Goal: Transaction & Acquisition: Purchase product/service

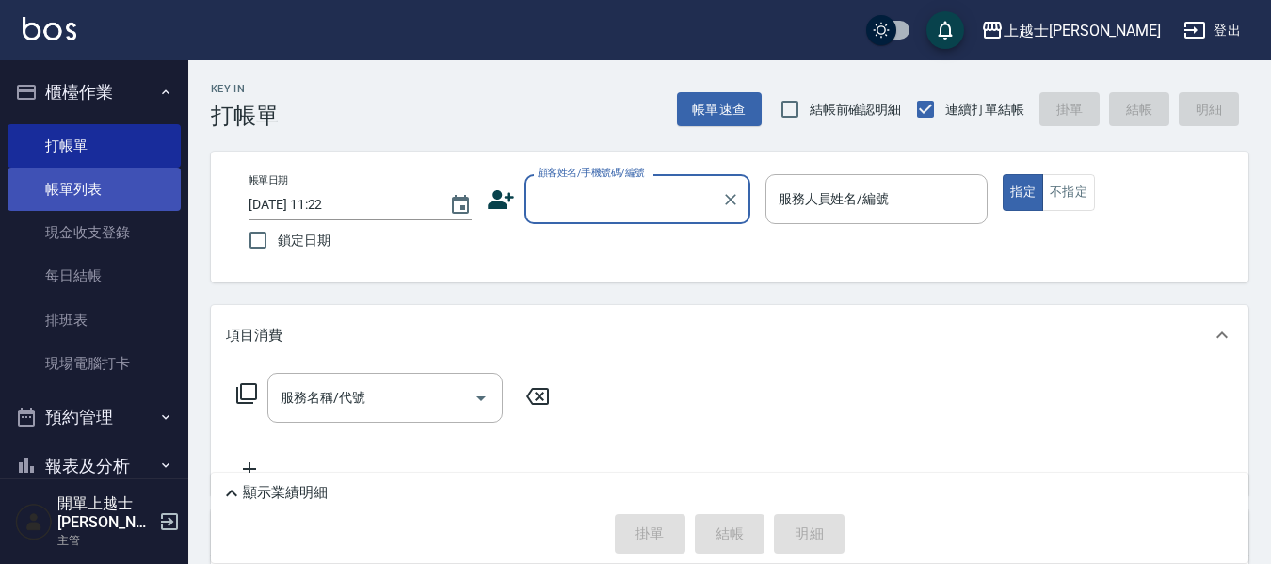
scroll to position [94, 0]
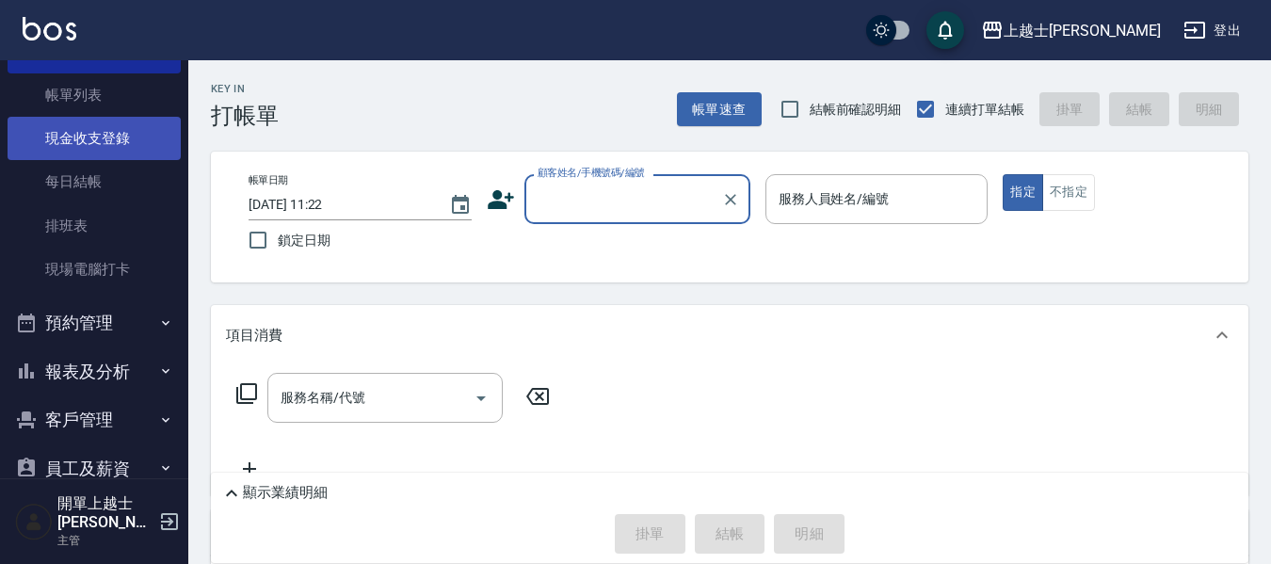
drag, startPoint x: 104, startPoint y: 89, endPoint x: 91, endPoint y: 157, distance: 69.8
click at [104, 89] on link "帳單列表" at bounding box center [94, 94] width 173 height 43
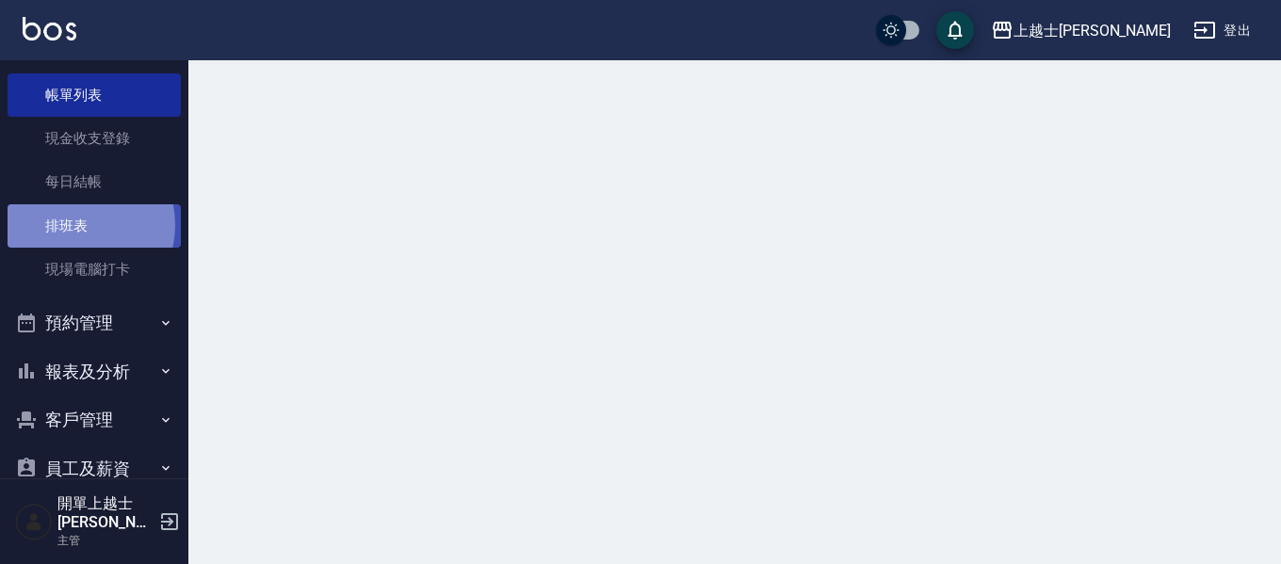
click at [73, 224] on link "排班表" at bounding box center [94, 225] width 173 height 43
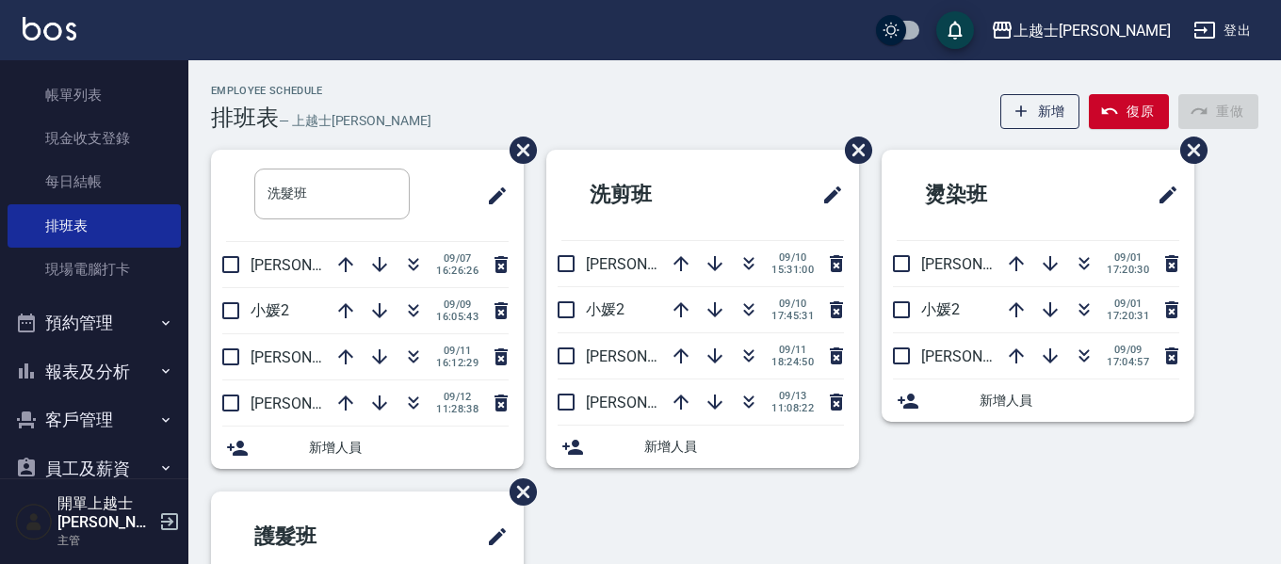
type input "洗髮班"
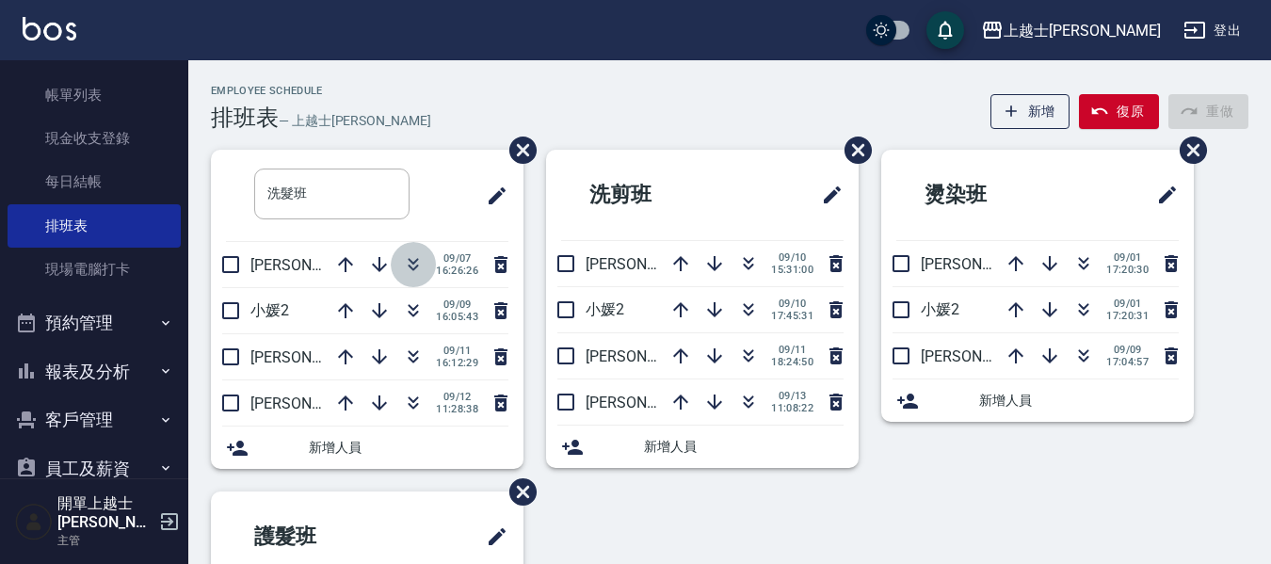
click at [419, 263] on icon "button" at bounding box center [413, 264] width 23 height 23
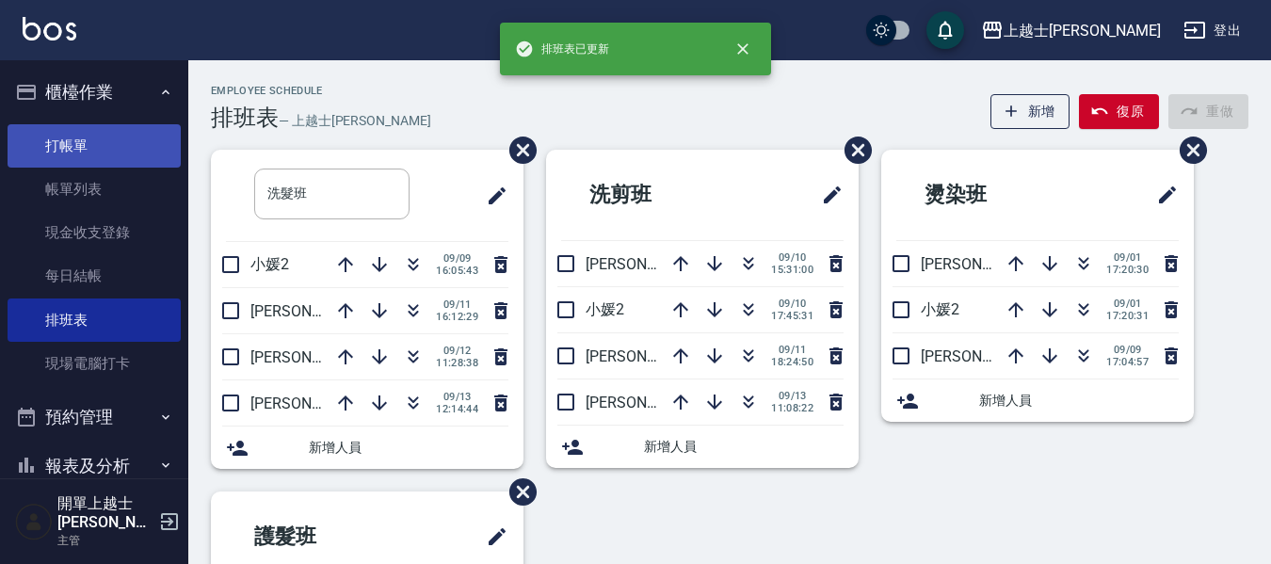
click at [73, 163] on link "打帳單" at bounding box center [94, 145] width 173 height 43
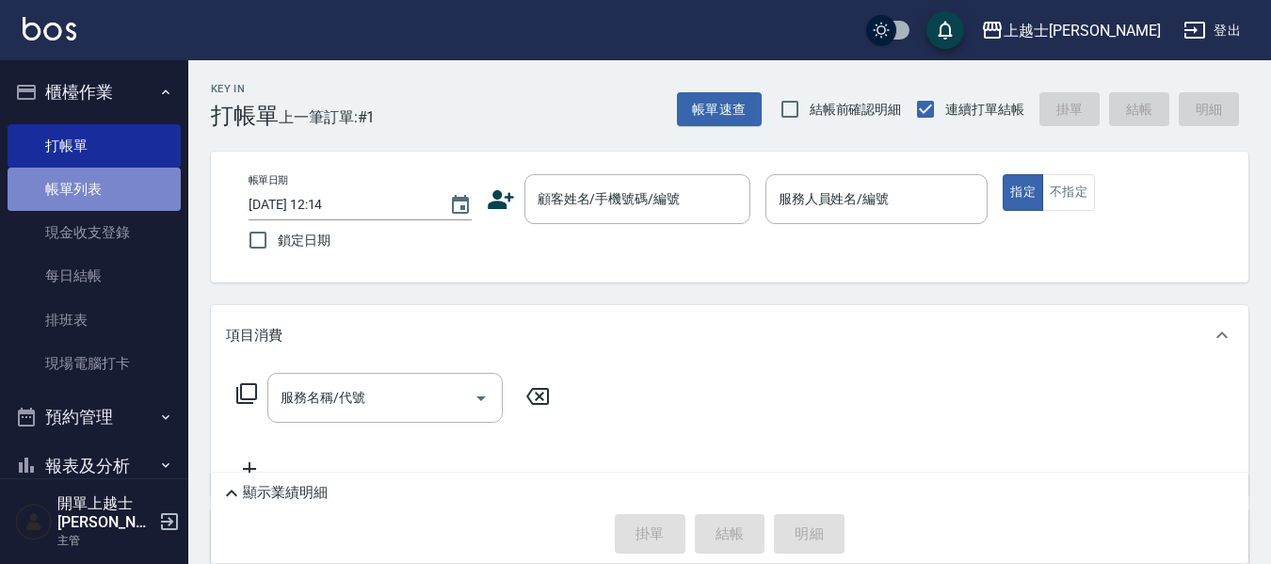
click at [137, 169] on link "帳單列表" at bounding box center [94, 189] width 173 height 43
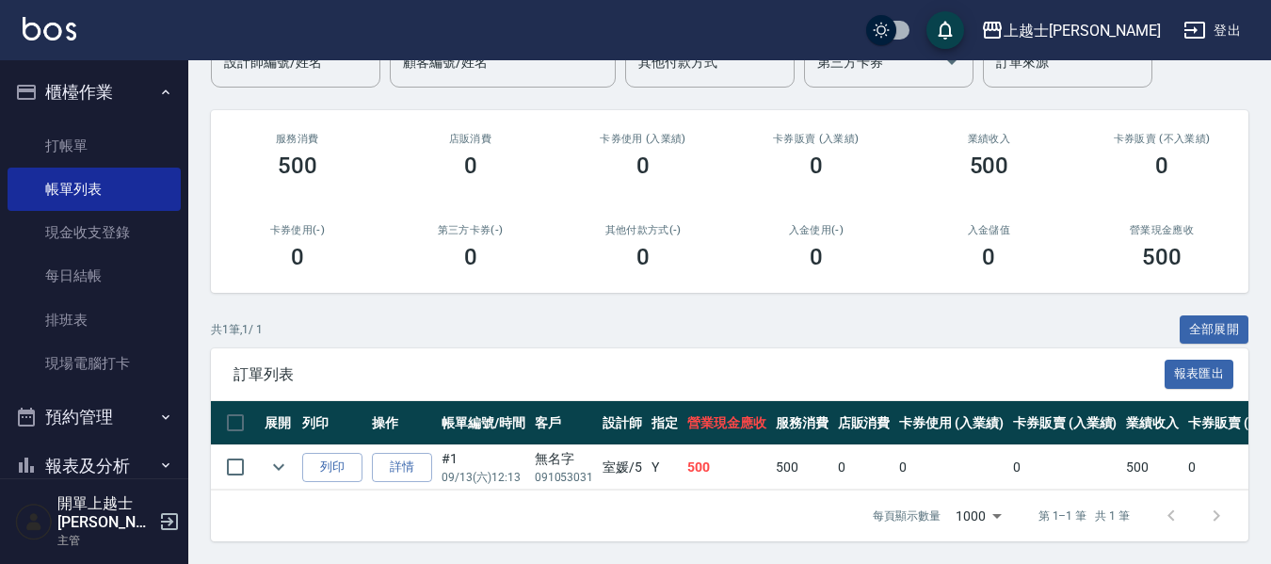
scroll to position [195, 0]
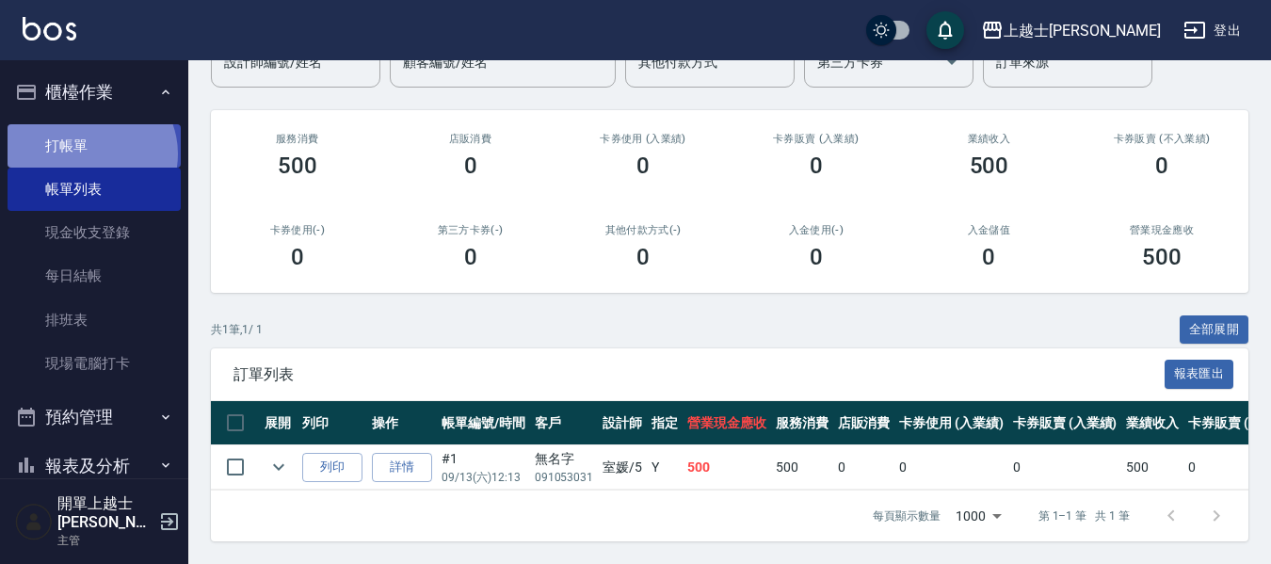
click at [89, 154] on link "打帳單" at bounding box center [94, 145] width 173 height 43
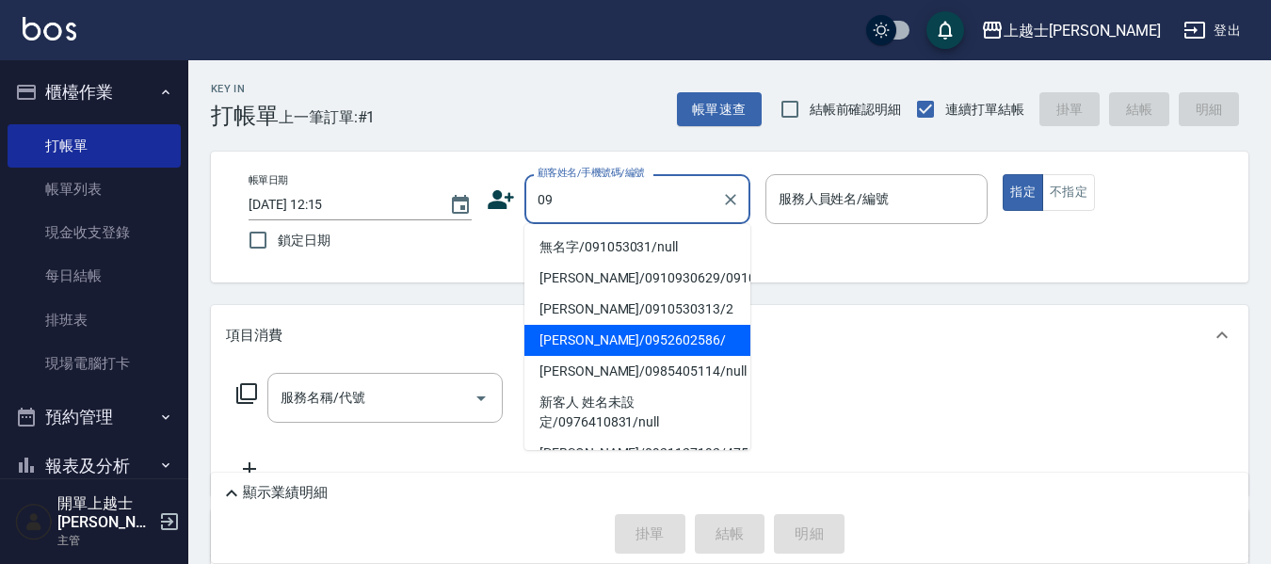
type input "[PERSON_NAME]/0952602586/"
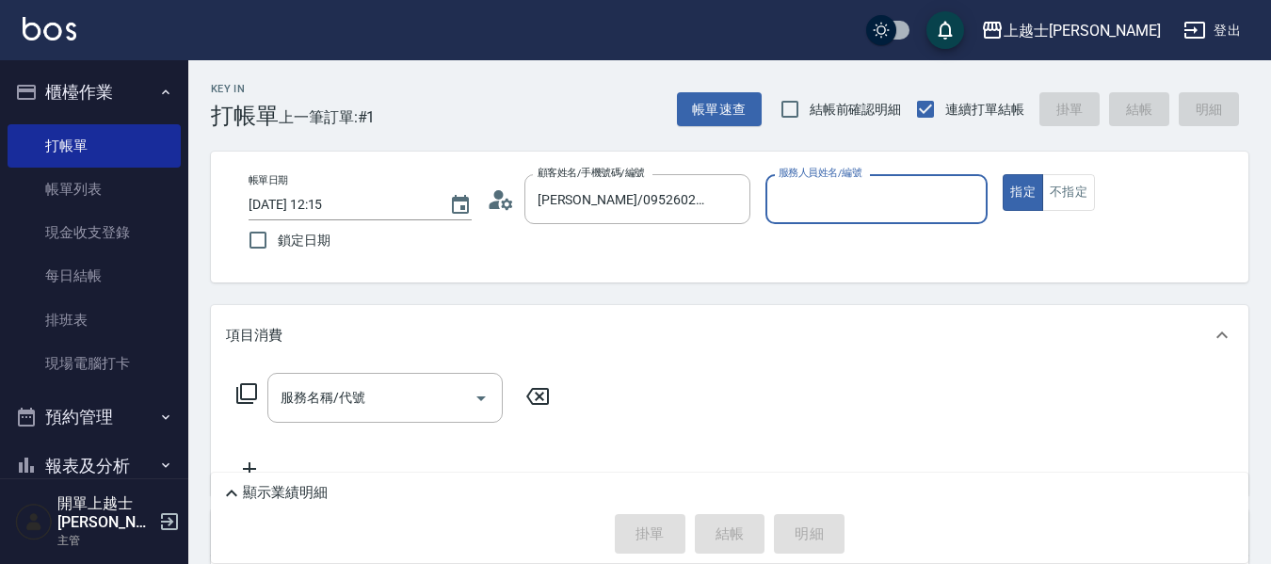
click at [1003, 174] on button "指定" at bounding box center [1023, 192] width 40 height 37
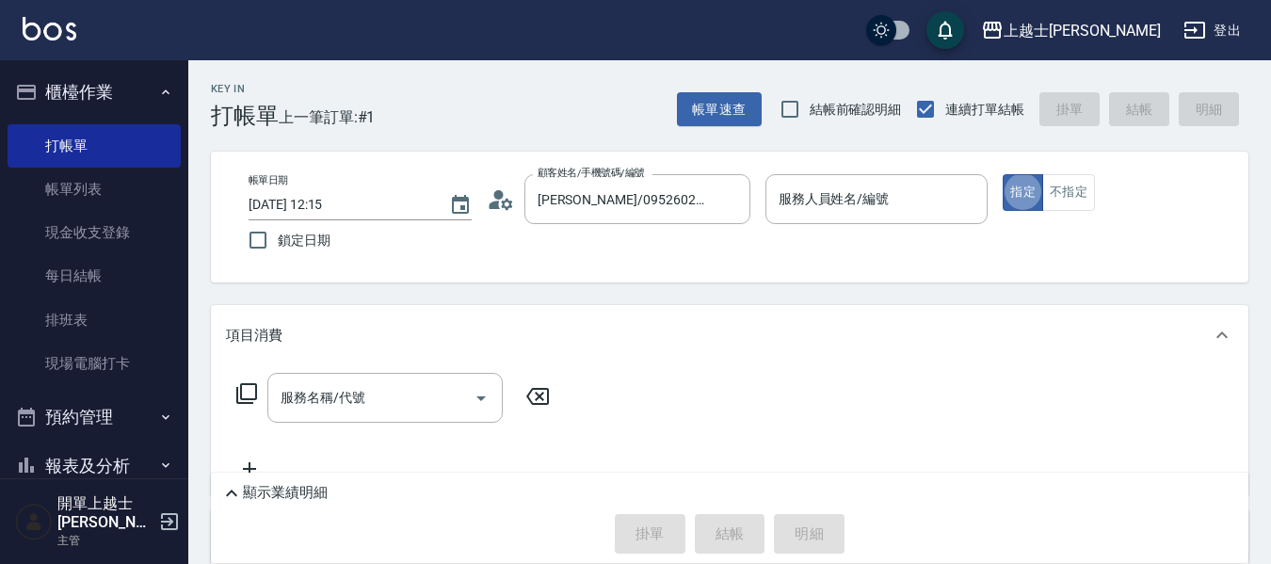
type button "true"
type input "[PERSON_NAME]-12"
click at [396, 388] on input "服務名稱/代號" at bounding box center [371, 397] width 190 height 33
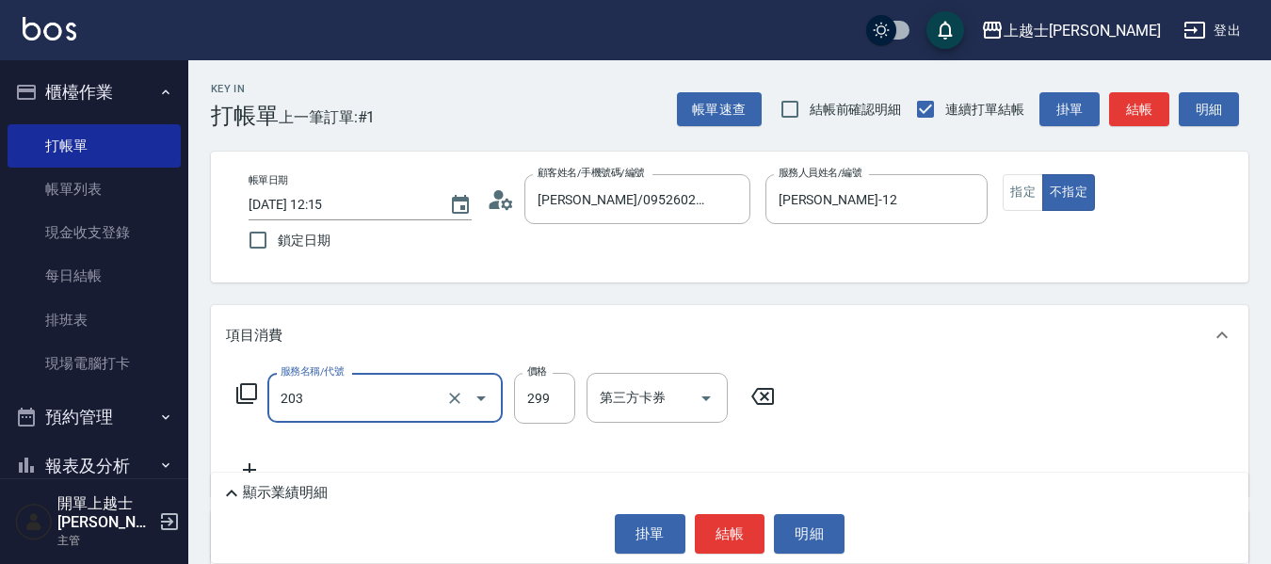
type input "B級洗+剪(203)"
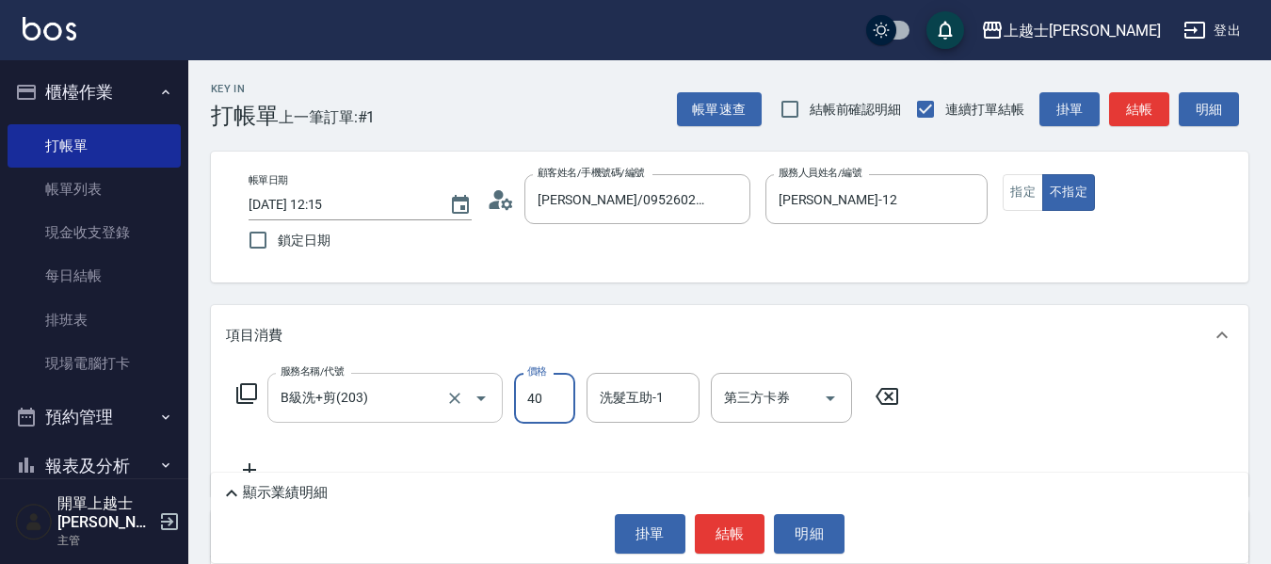
type input "400"
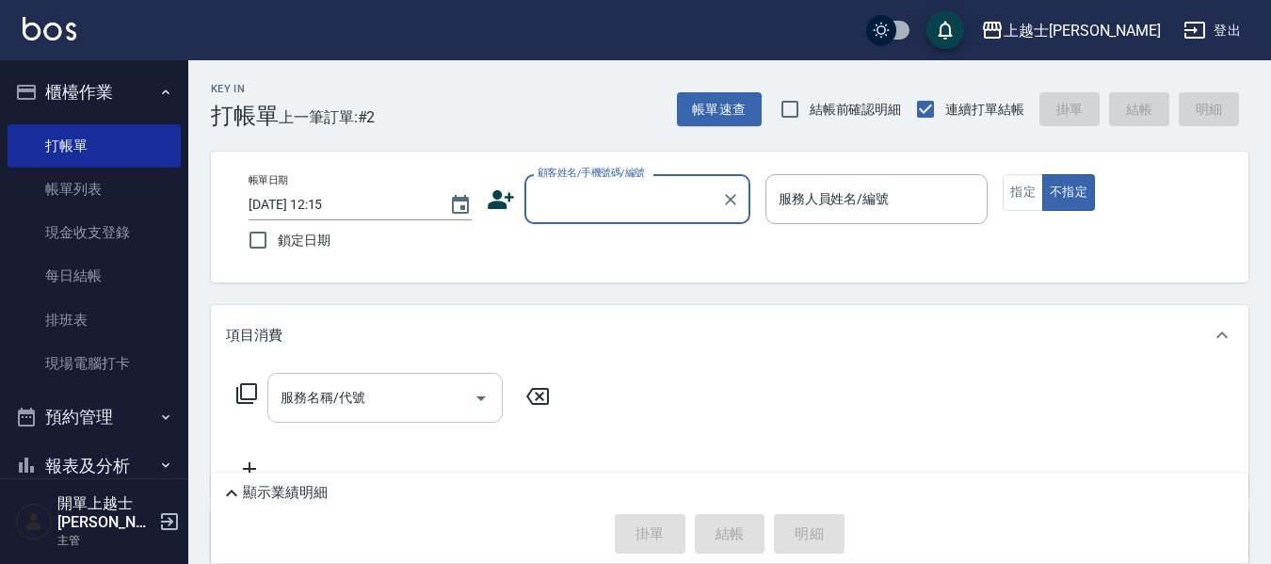
click at [396, 387] on input "服務名稱/代號" at bounding box center [371, 397] width 190 height 33
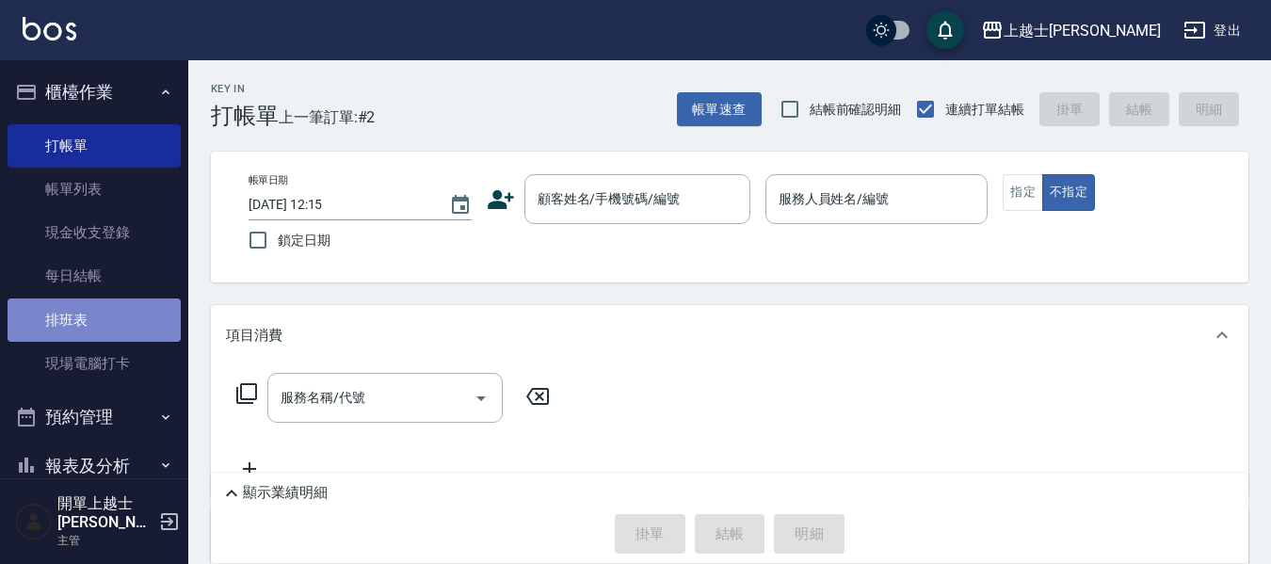
click at [111, 312] on link "排班表" at bounding box center [94, 320] width 173 height 43
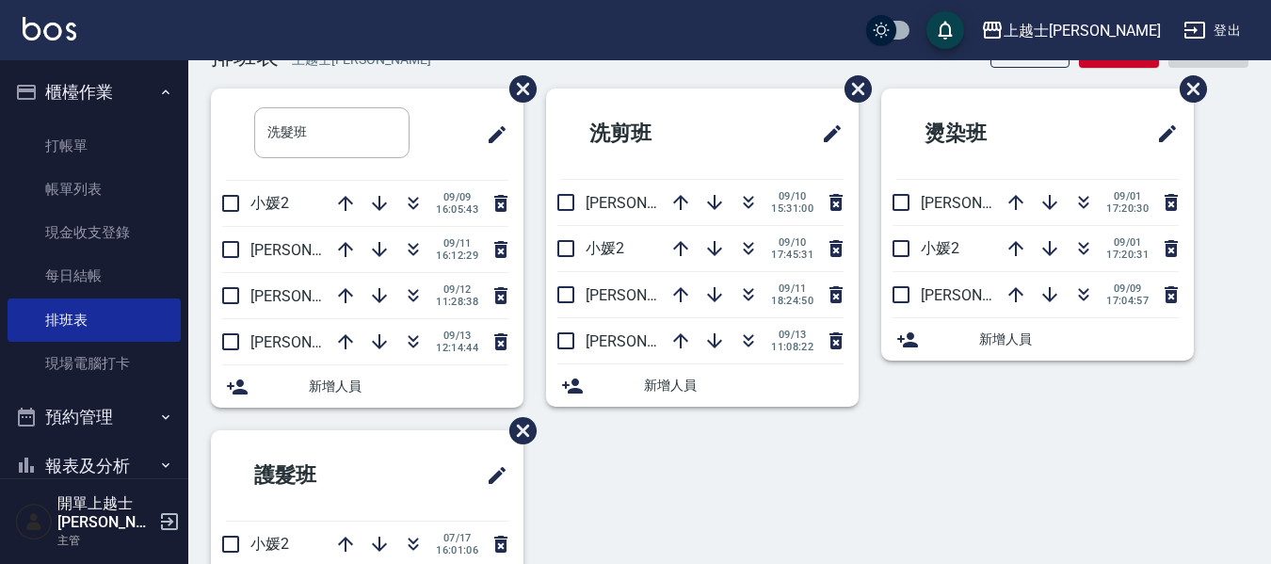
scroll to position [94, 0]
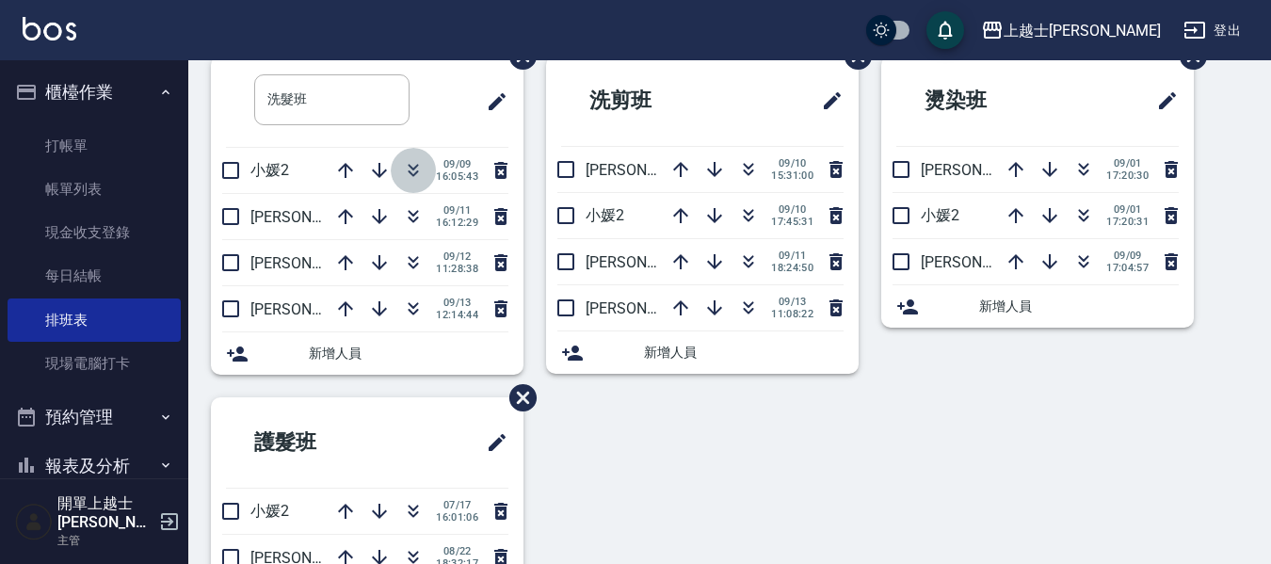
click at [407, 181] on icon "button" at bounding box center [413, 170] width 23 height 23
click at [409, 174] on icon "button" at bounding box center [413, 170] width 23 height 23
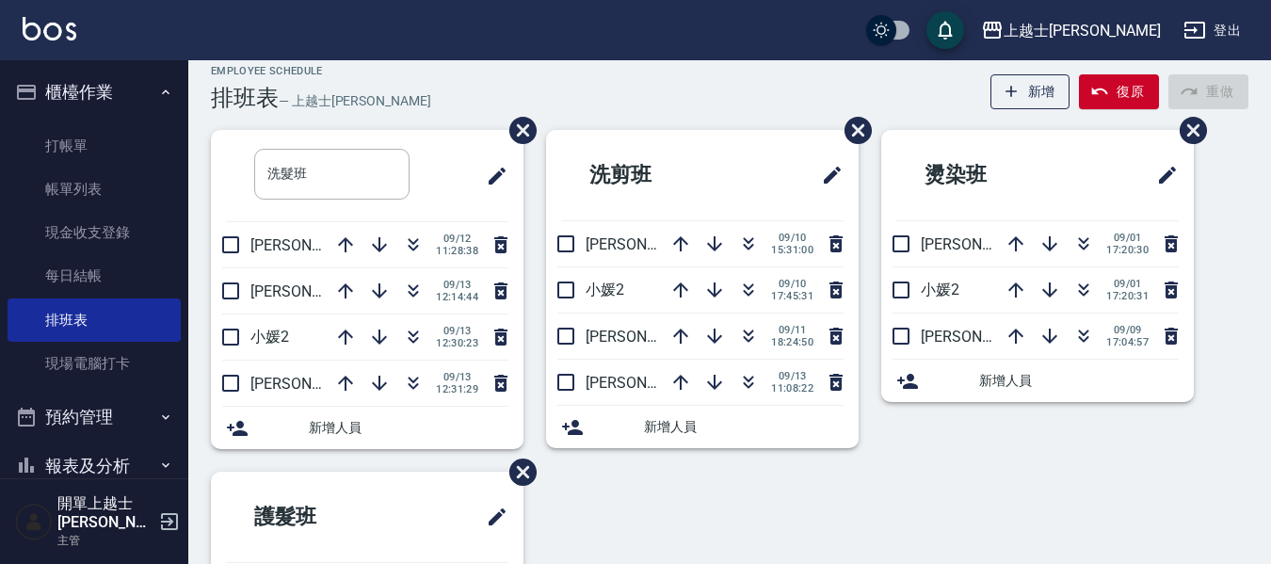
scroll to position [0, 0]
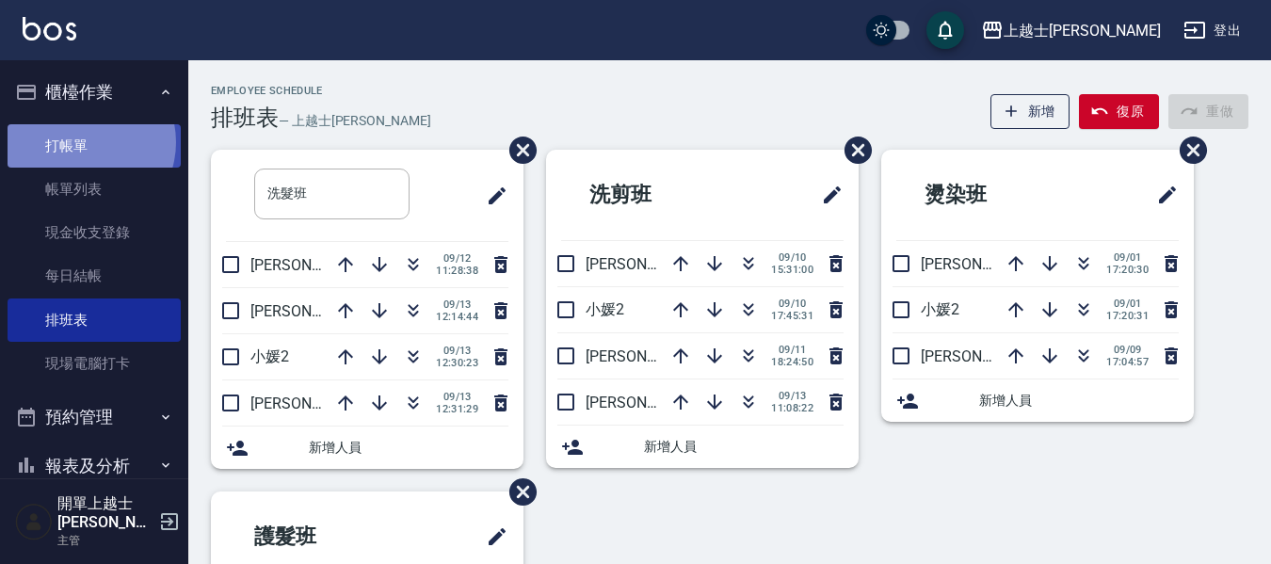
click at [82, 141] on link "打帳單" at bounding box center [94, 145] width 173 height 43
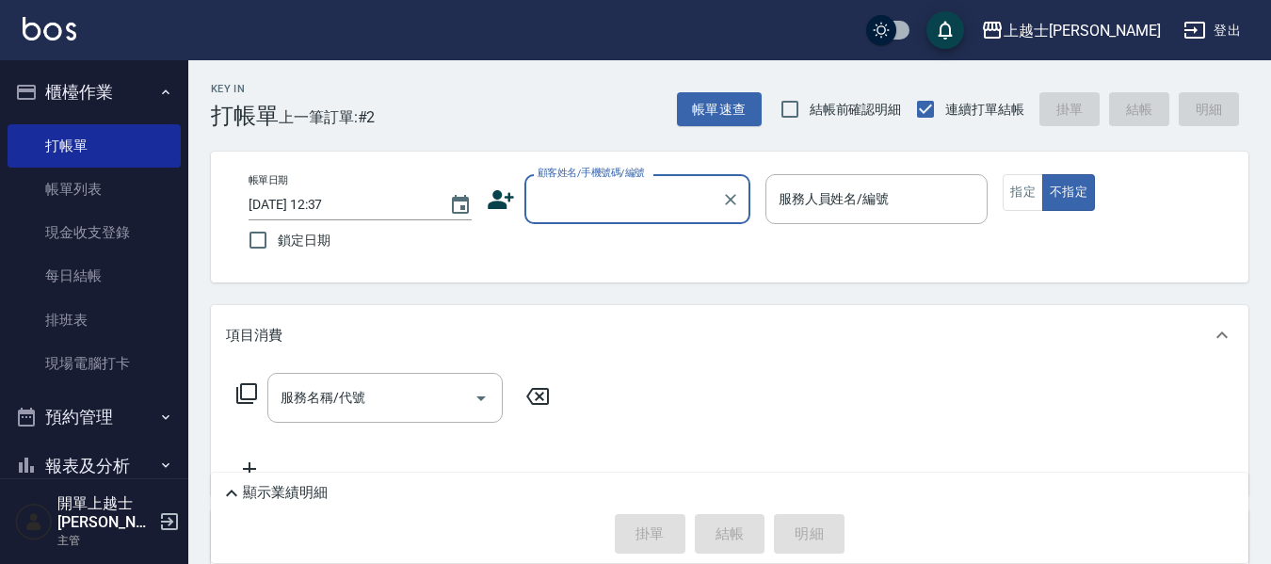
click at [617, 207] on input "顧客姓名/手機號碼/編號" at bounding box center [623, 199] width 181 height 33
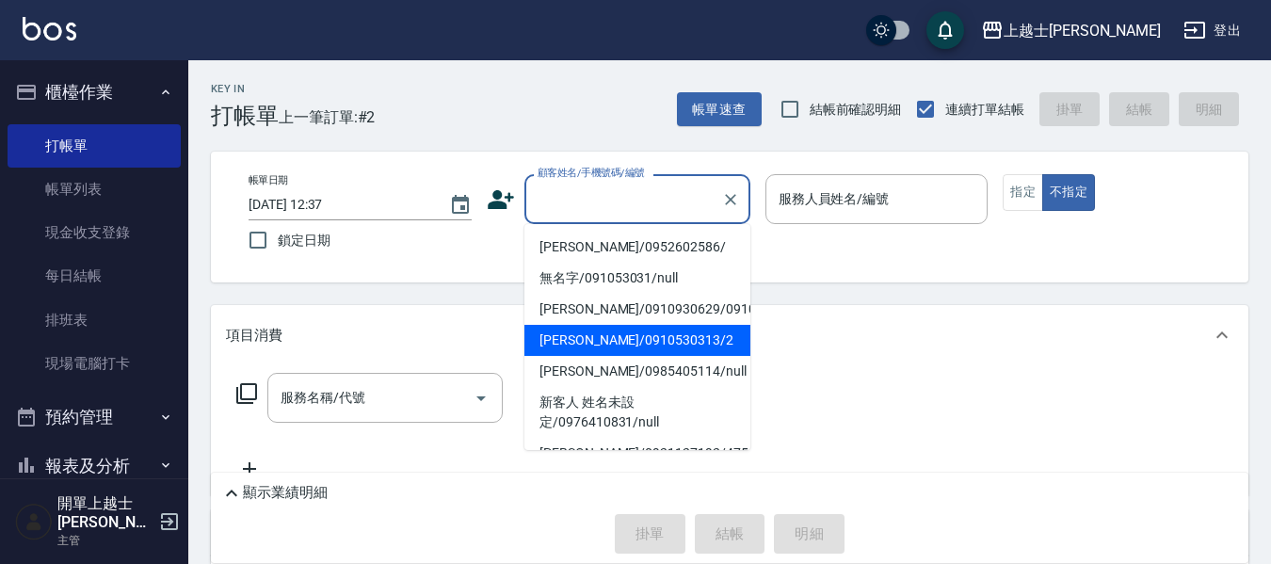
click at [593, 356] on li "[PERSON_NAME]/0910530313/2" at bounding box center [638, 340] width 226 height 31
type input "[PERSON_NAME]/0910530313/2"
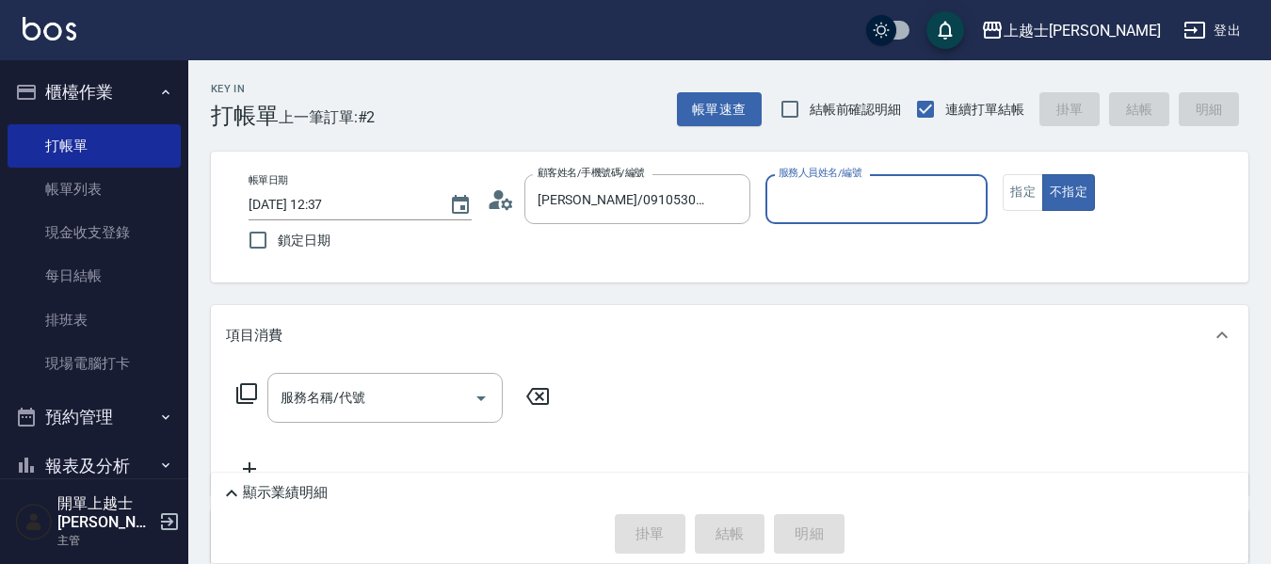
type input "小媛-2"
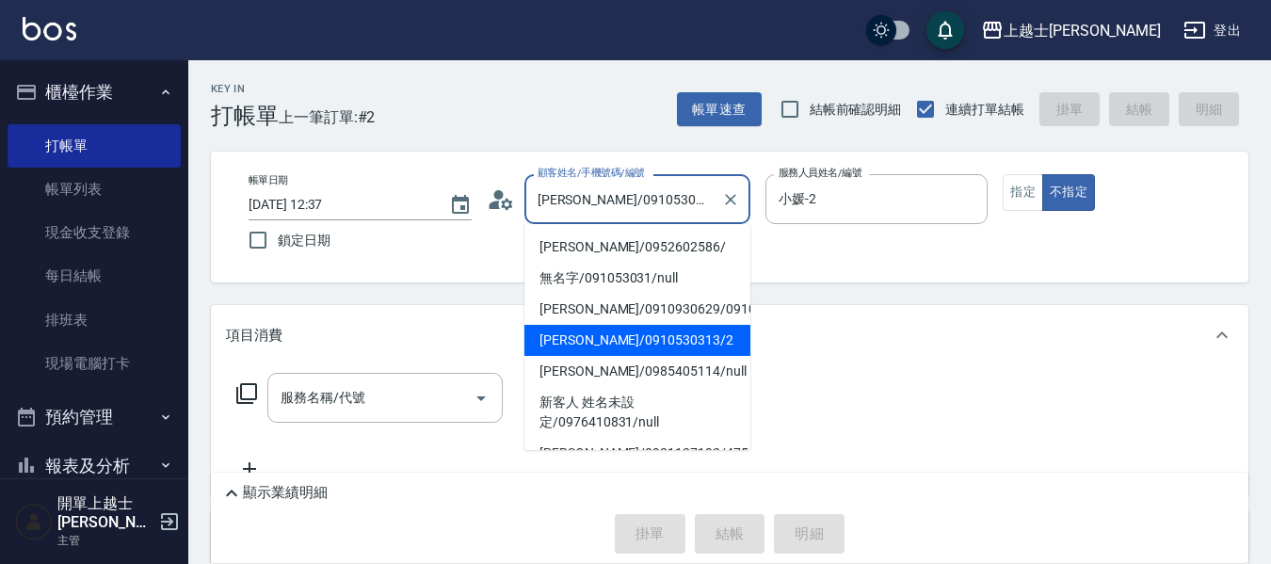
click at [692, 195] on input "[PERSON_NAME]/0910530313/2" at bounding box center [623, 199] width 181 height 33
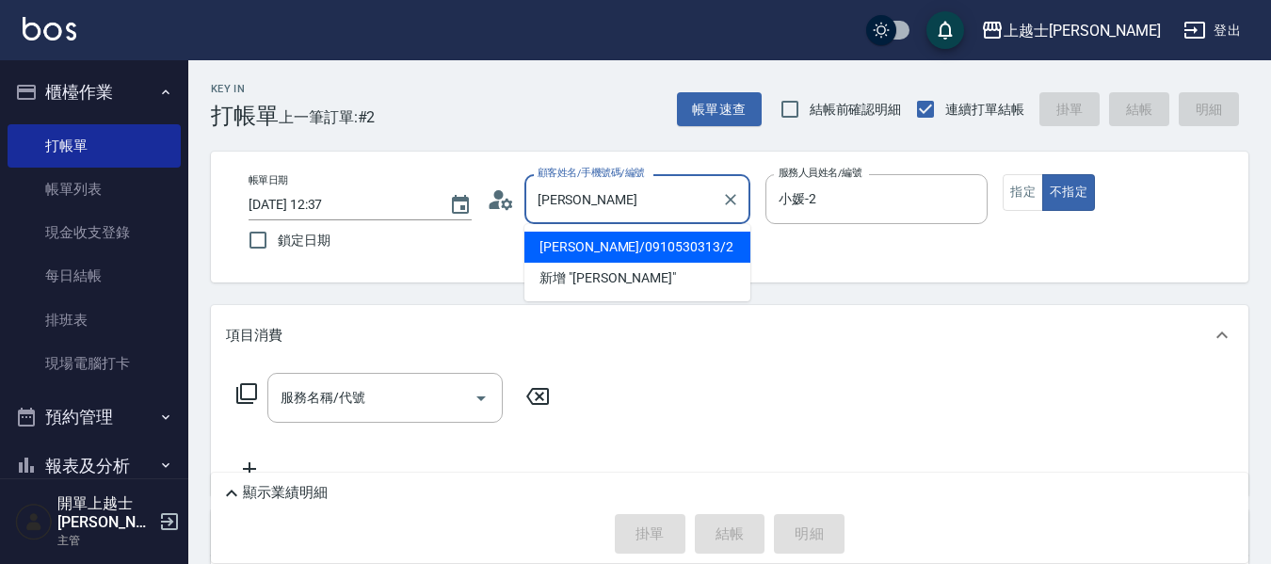
type input "[PERSON_NAME]"
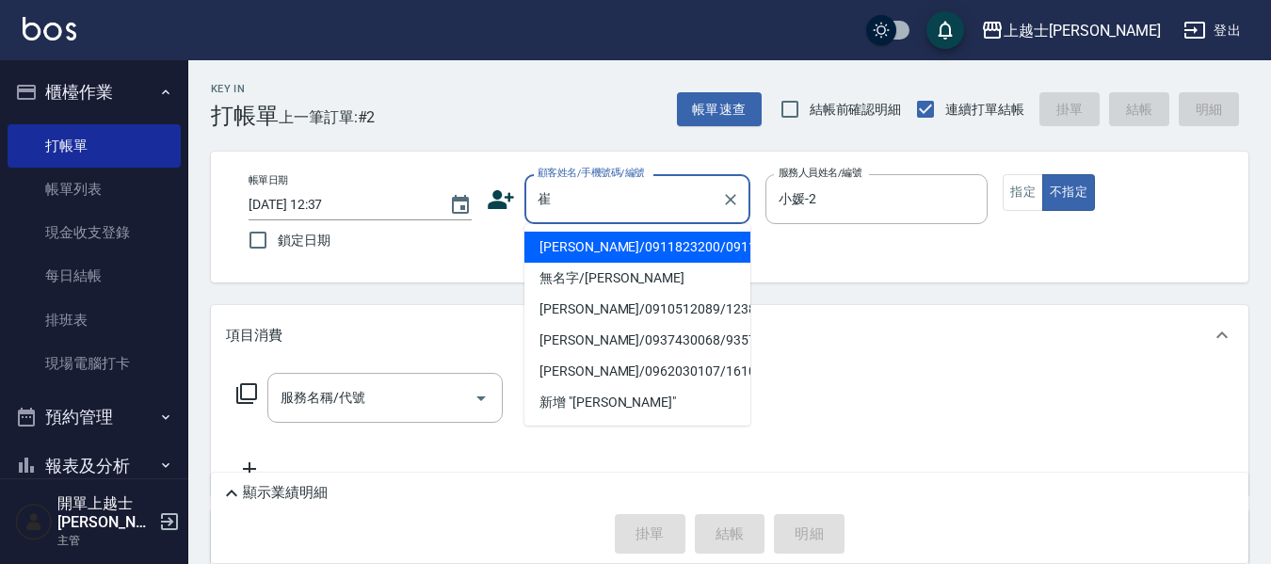
click at [669, 263] on li "[PERSON_NAME]/0911823200/0911823200" at bounding box center [638, 247] width 226 height 31
type input "[PERSON_NAME]/0911823200/0911823200"
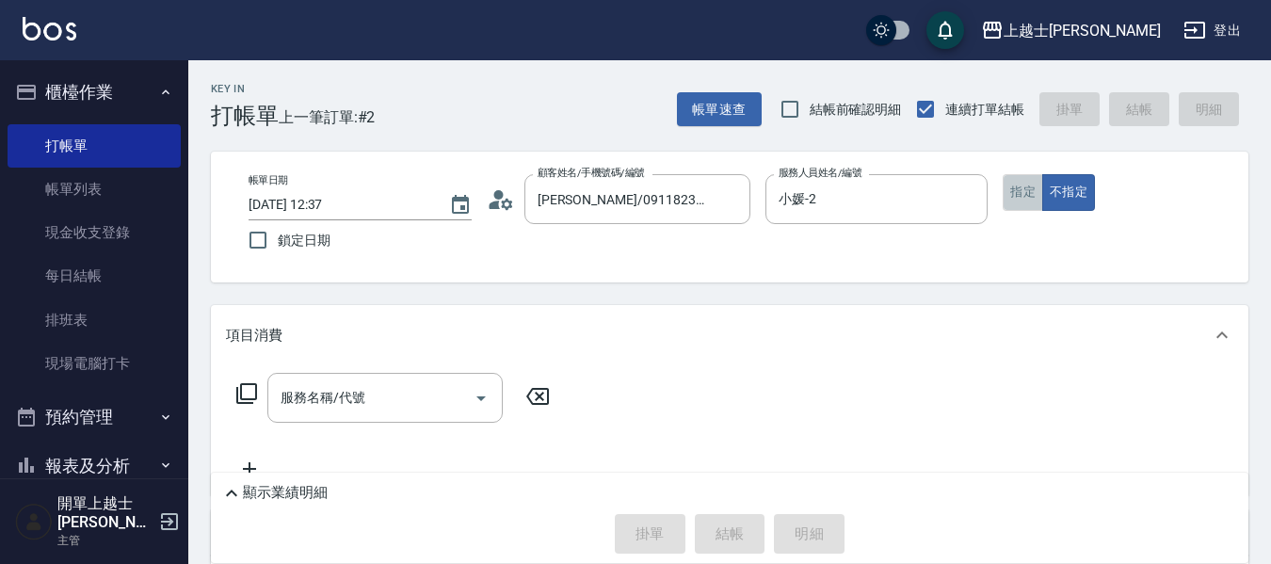
click at [1028, 193] on button "指定" at bounding box center [1023, 192] width 40 height 37
click at [414, 380] on div "服務名稱/代號" at bounding box center [384, 398] width 235 height 50
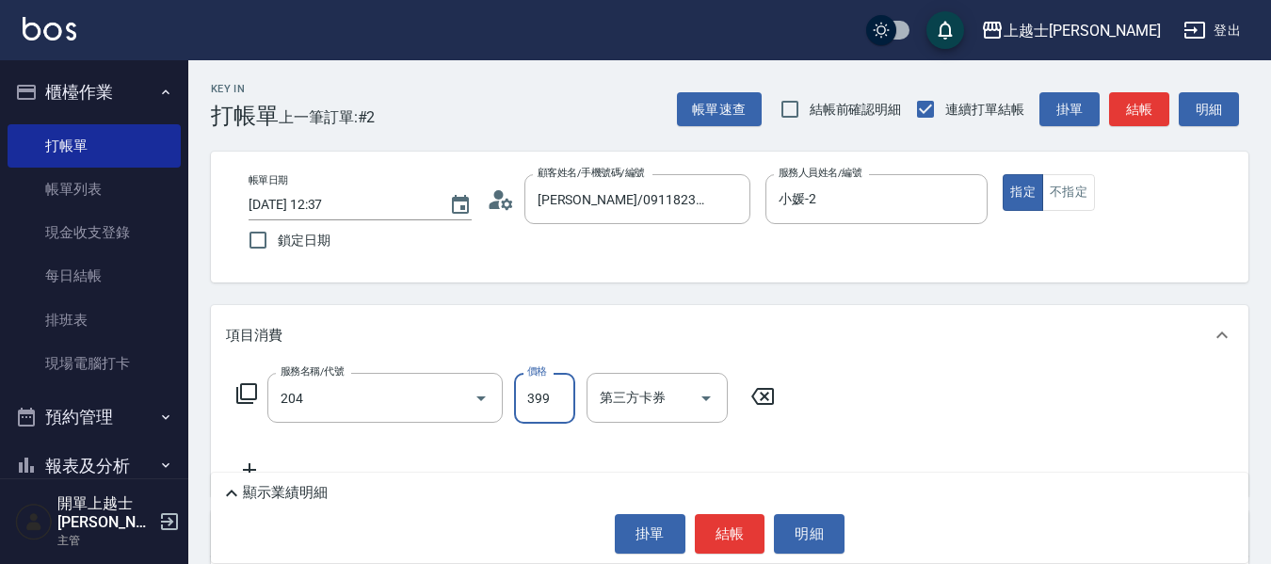
type input "A級洗+剪(204)"
type input "500"
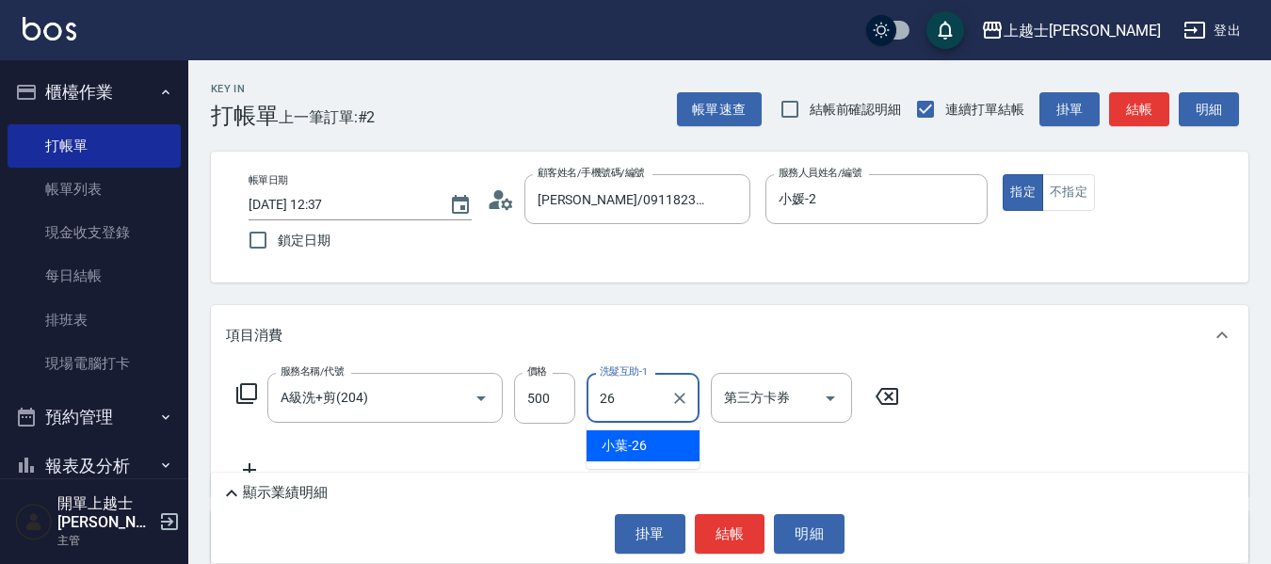
type input "小葉-26"
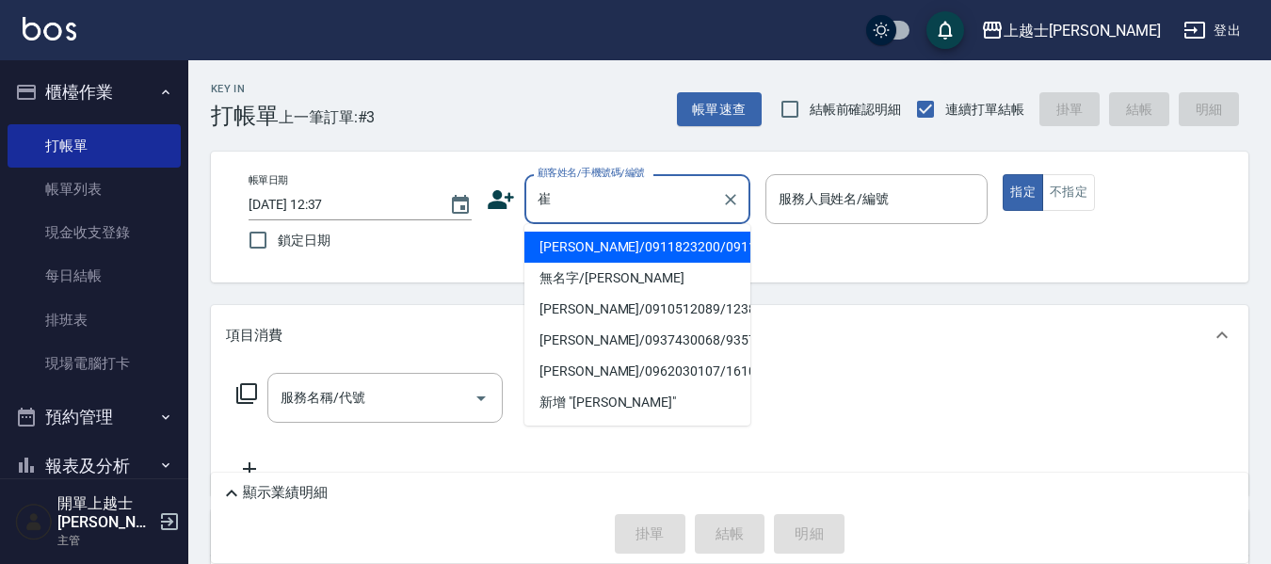
click at [578, 263] on li "[PERSON_NAME]/0911823200/0911823200" at bounding box center [638, 247] width 226 height 31
type input "[PERSON_NAME]/0911823200/0911823200"
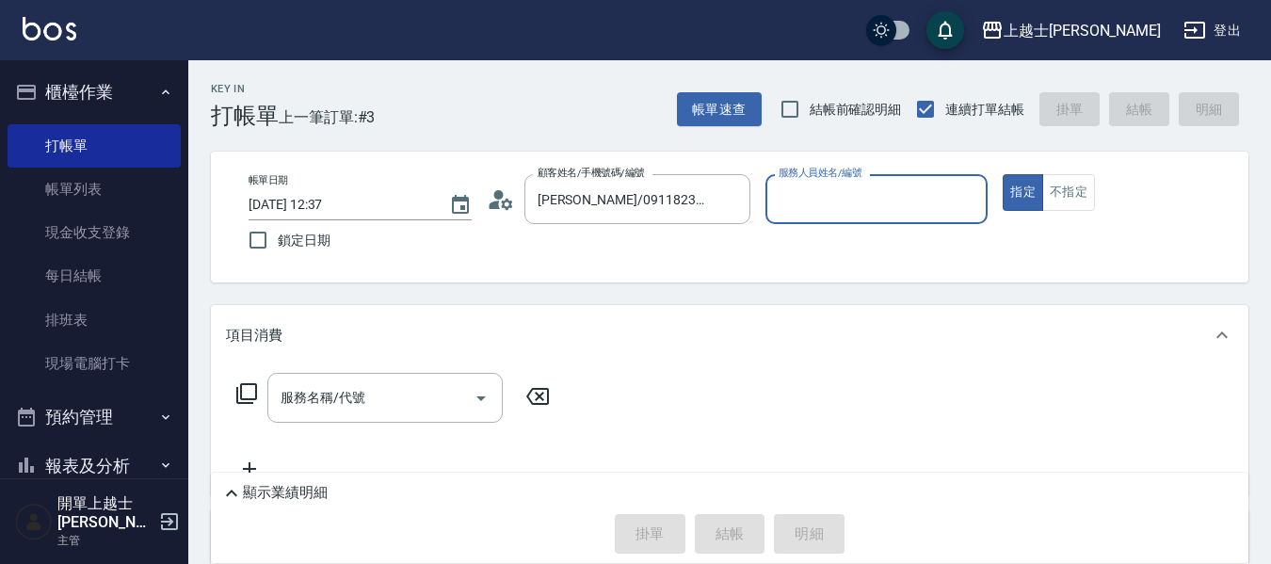
type input "小媛-2"
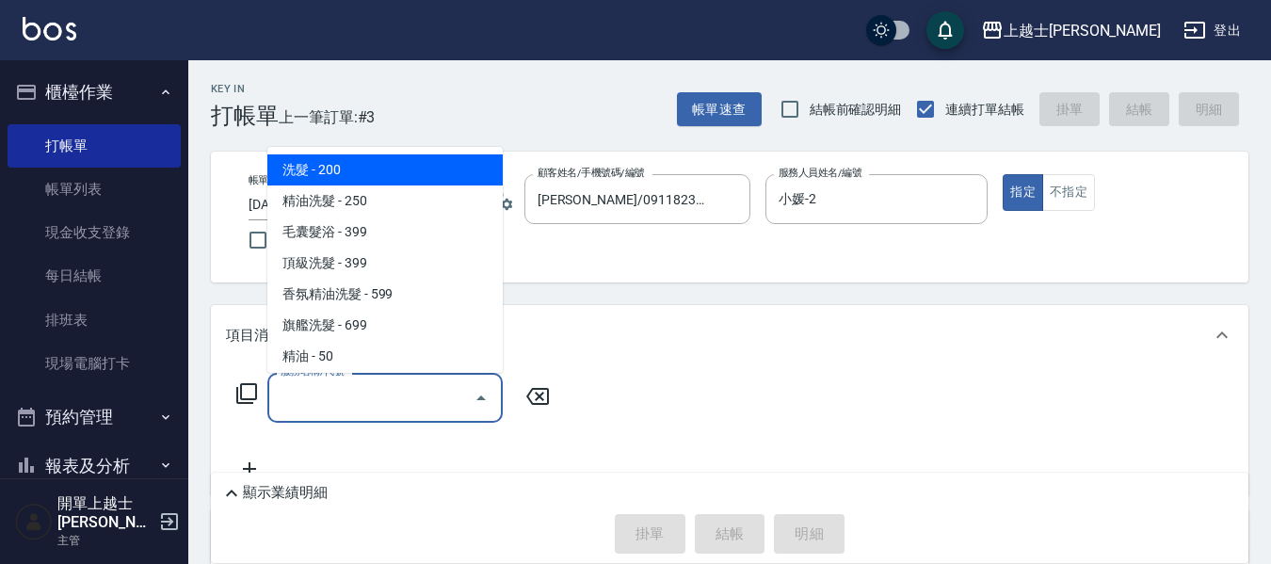
click at [323, 398] on input "服務名稱/代號" at bounding box center [371, 397] width 190 height 33
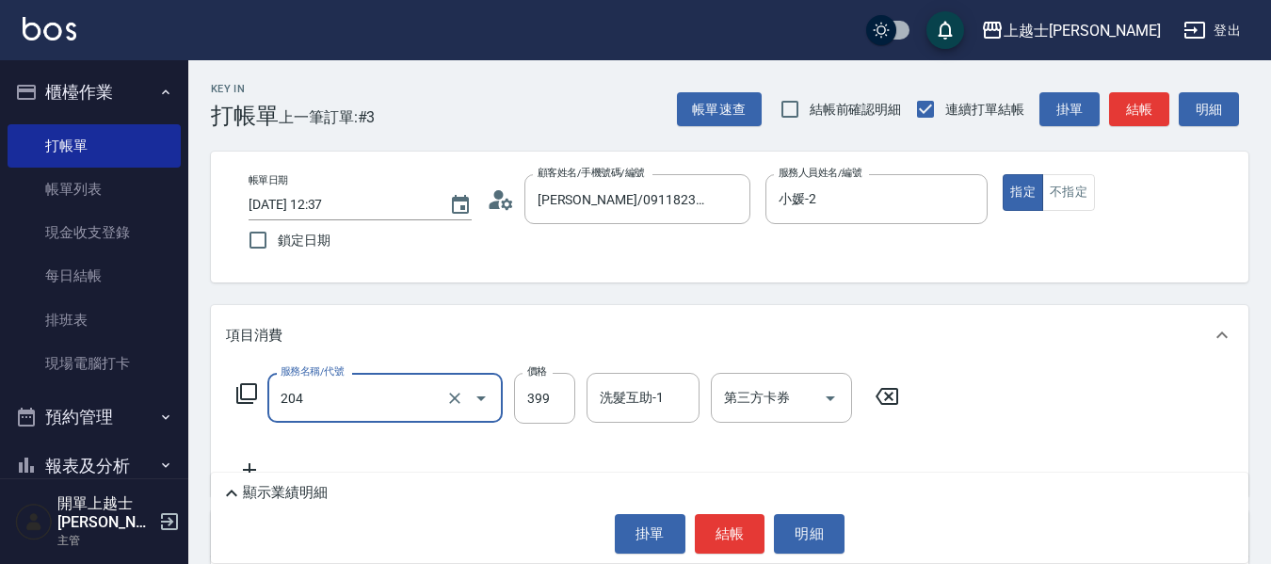
type input "A級洗+剪(204)"
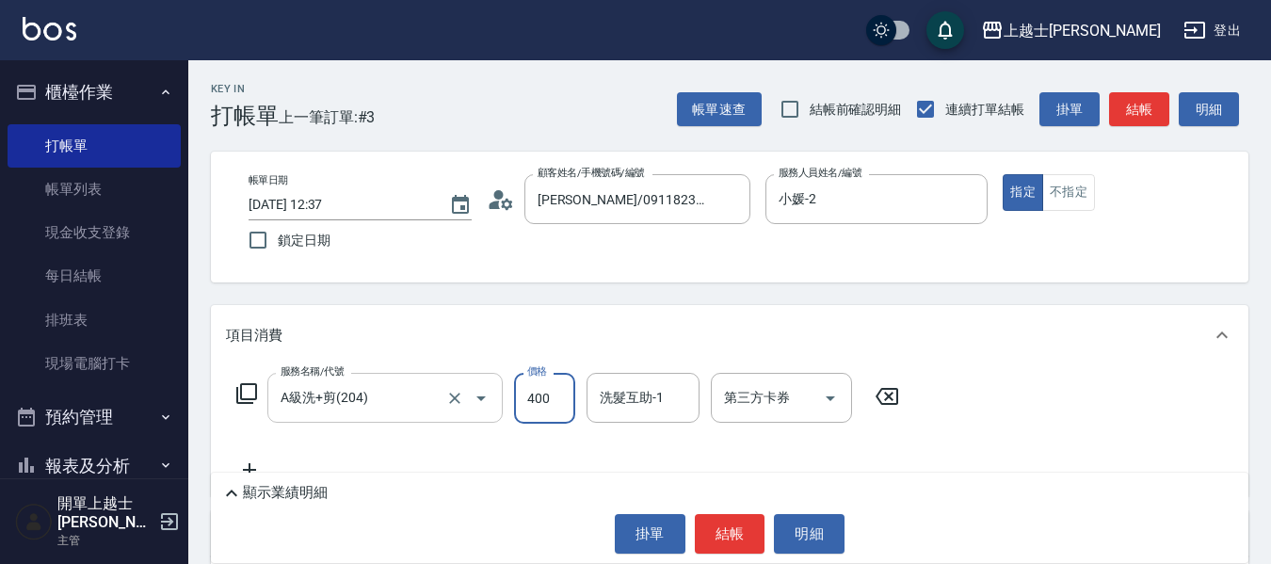
type input "400"
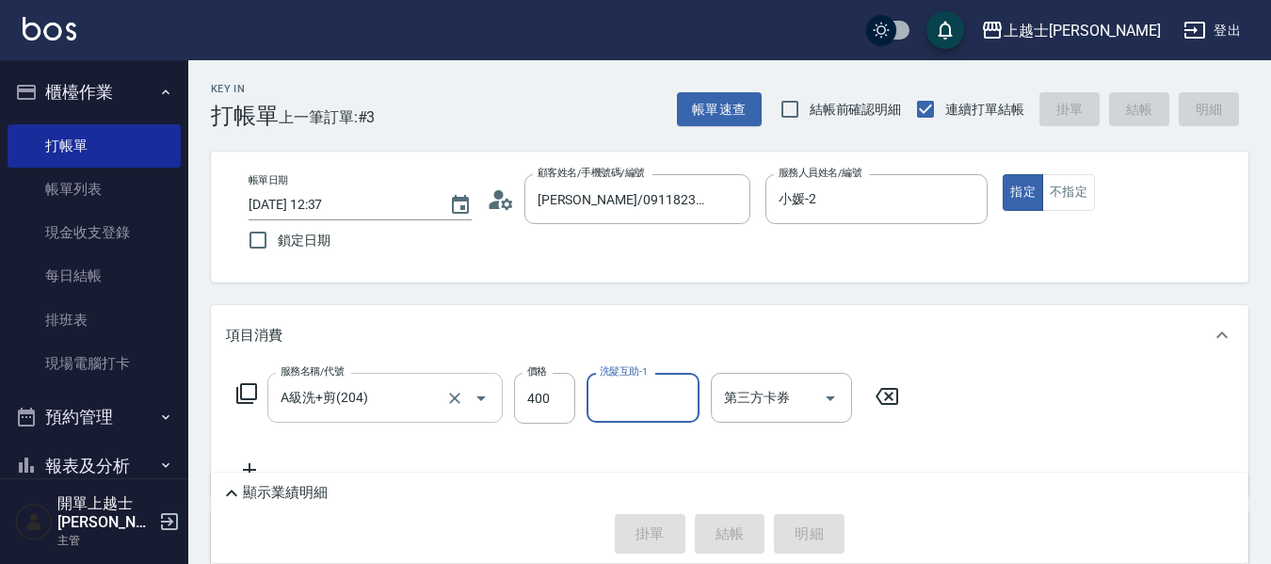
type input "[DATE] 12:38"
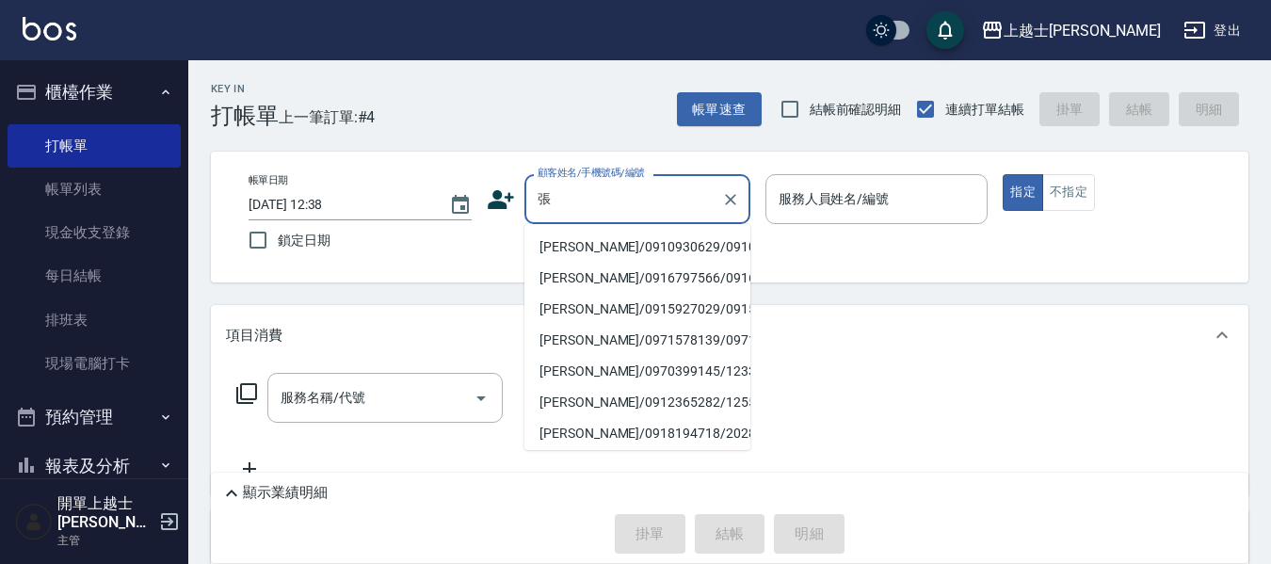
click at [595, 253] on li "[PERSON_NAME]/0910930629/0910930629" at bounding box center [638, 247] width 226 height 31
type input "[PERSON_NAME]/0910930629/0910930629"
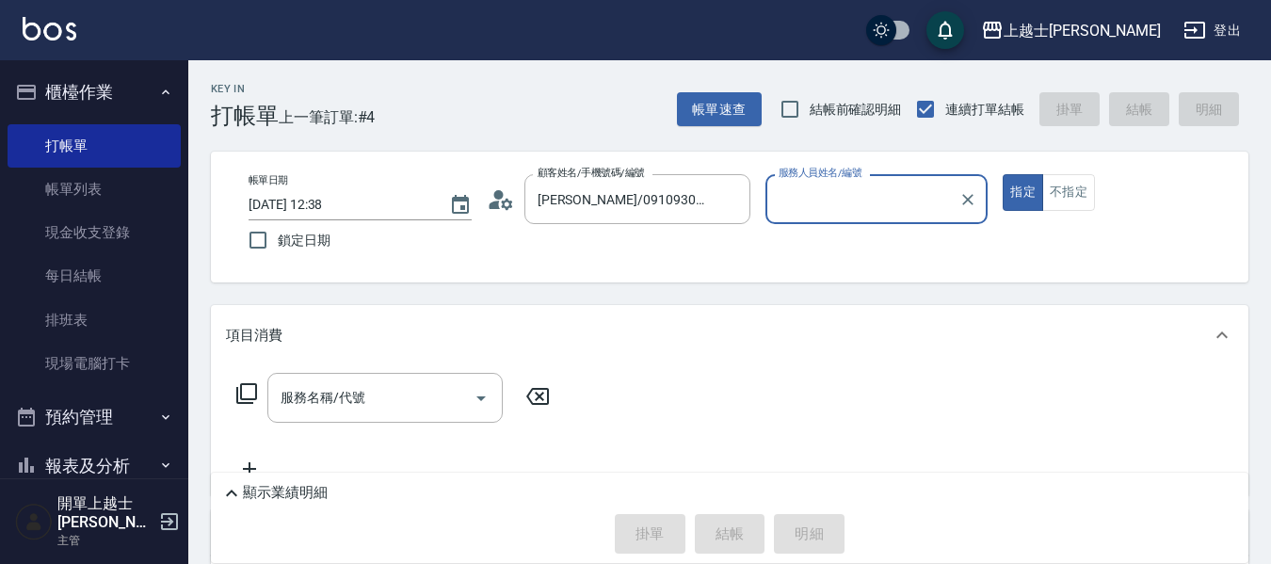
type input "小媛-2"
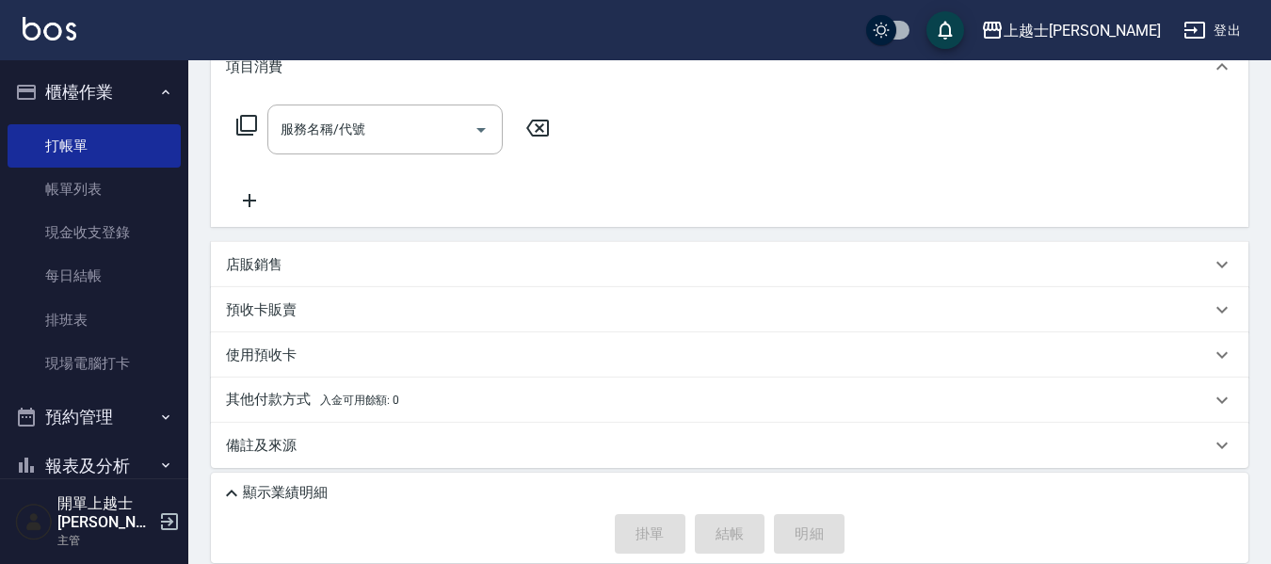
scroll to position [276, 0]
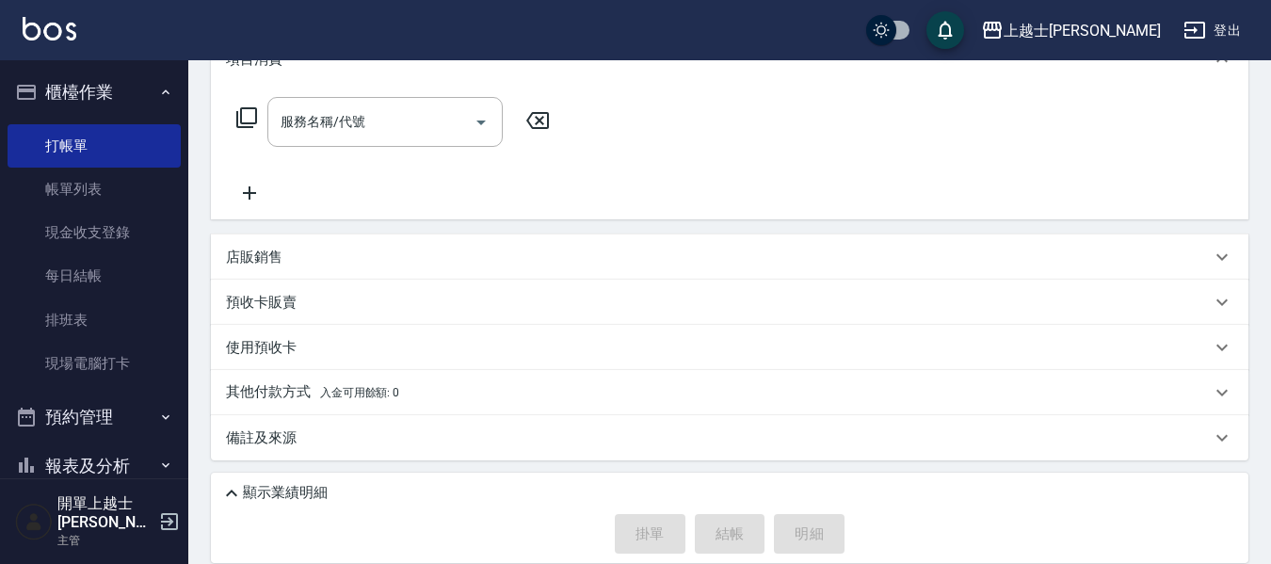
click at [311, 265] on div "店販銷售" at bounding box center [718, 258] width 985 height 20
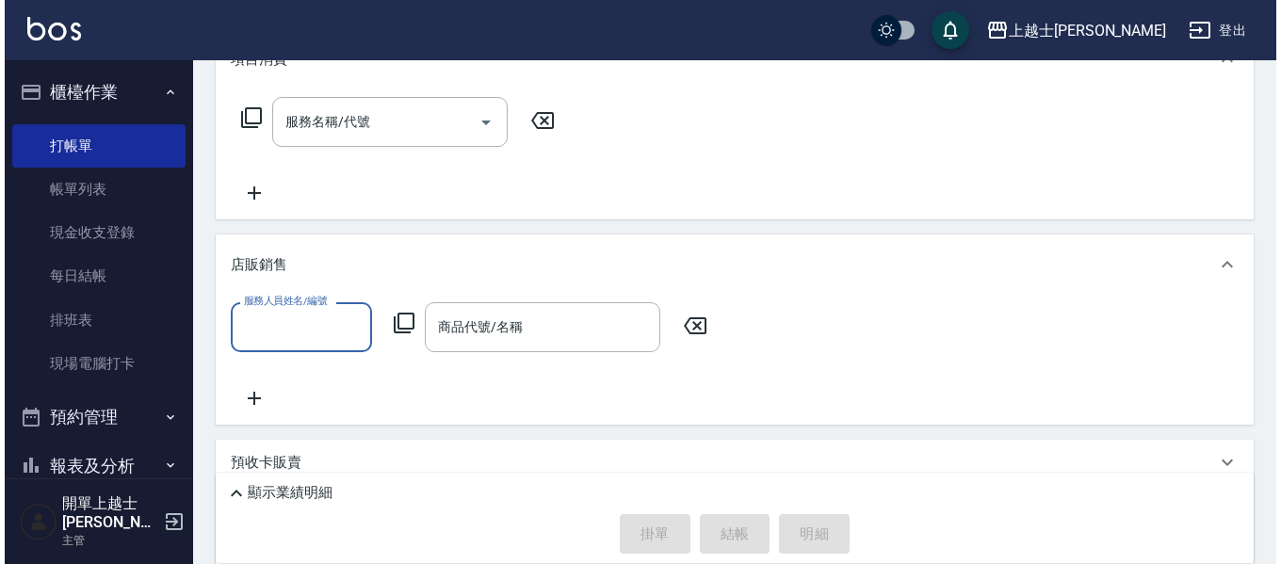
scroll to position [0, 0]
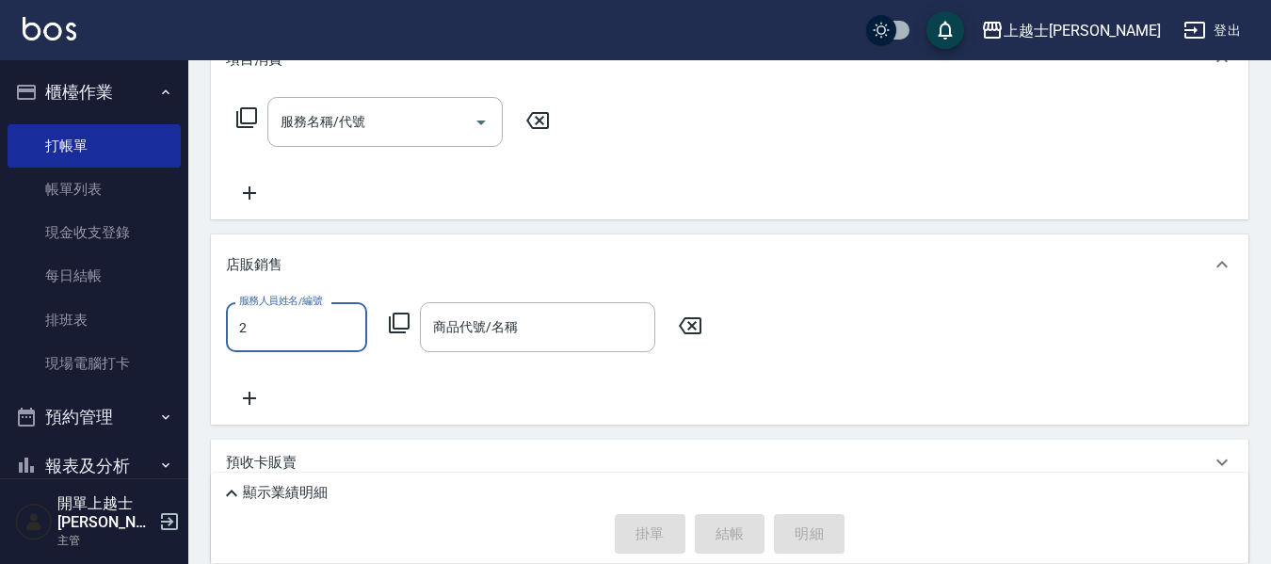
type input "小媛-2"
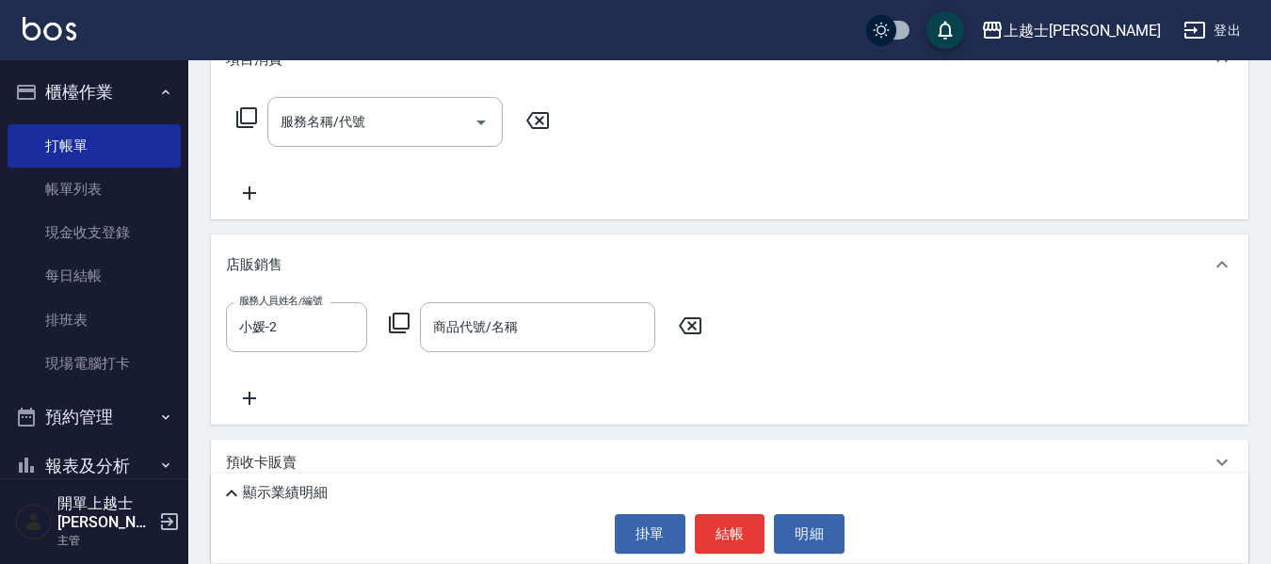
click at [395, 323] on icon at bounding box center [399, 323] width 21 height 21
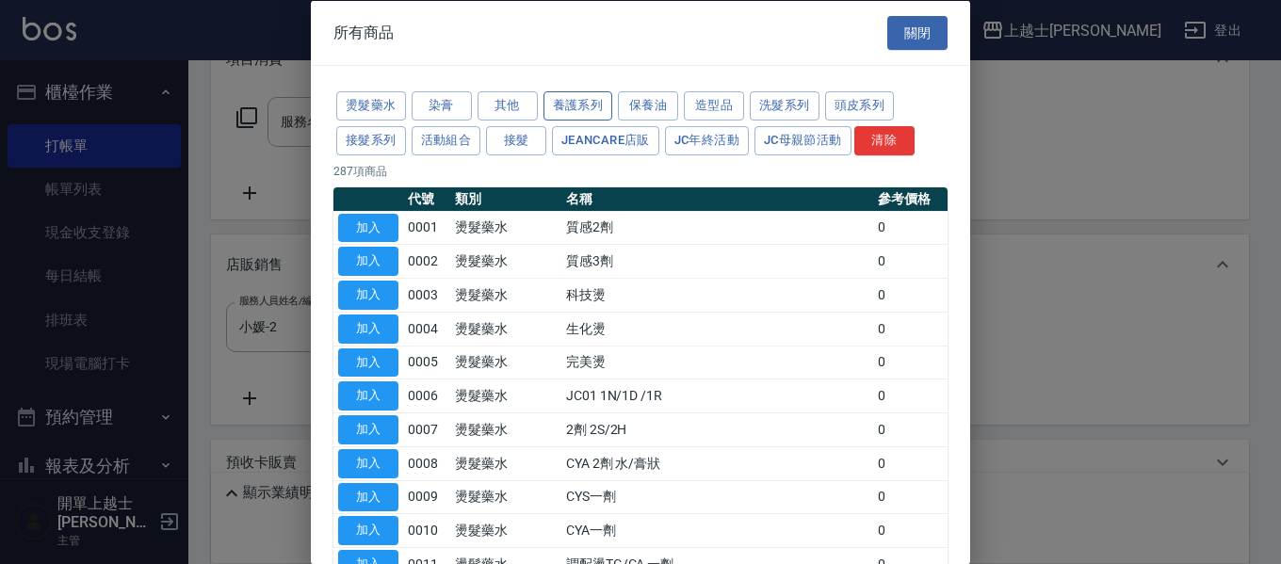
click at [574, 106] on button "養護系列" at bounding box center [578, 105] width 70 height 29
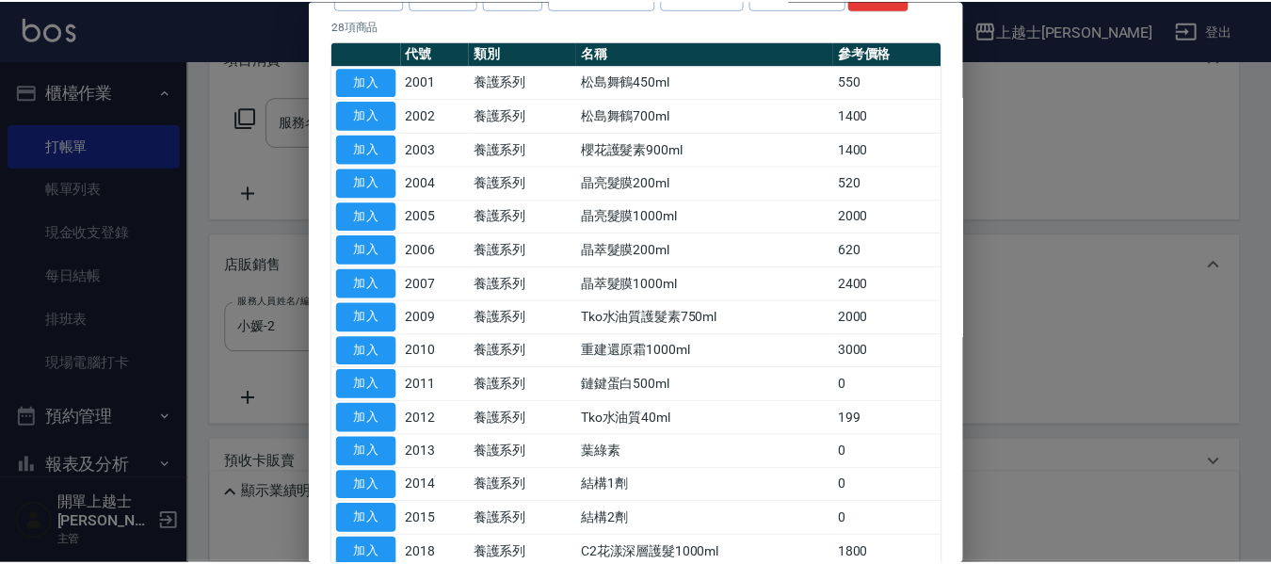
scroll to position [377, 0]
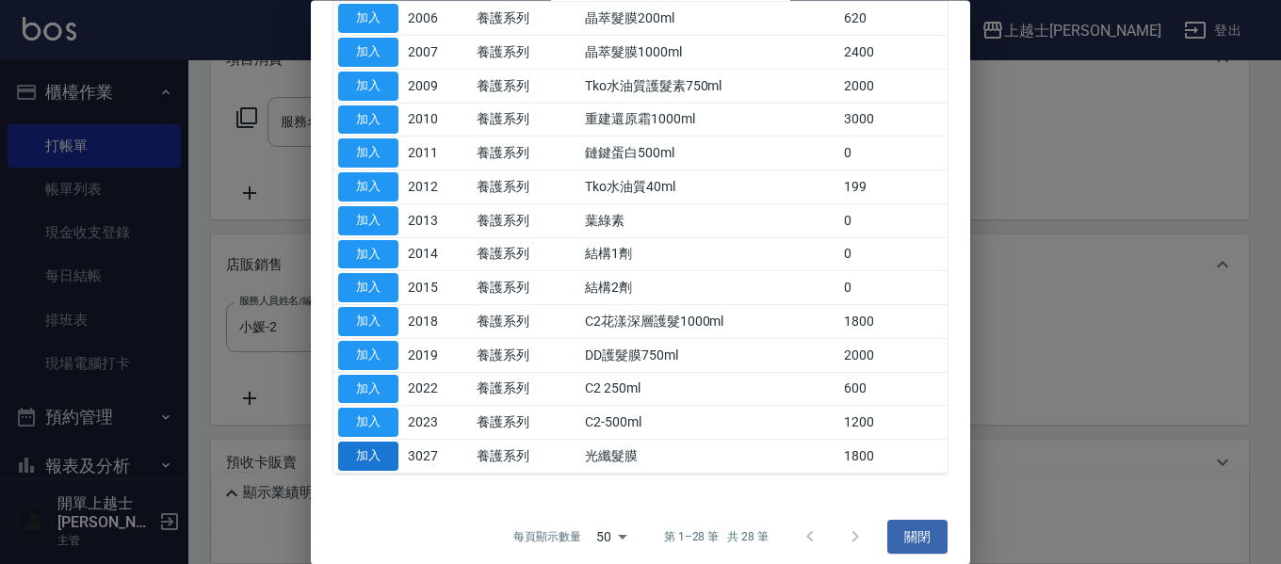
click at [376, 452] on button "加入" at bounding box center [368, 457] width 60 height 29
type input "光纖髮膜"
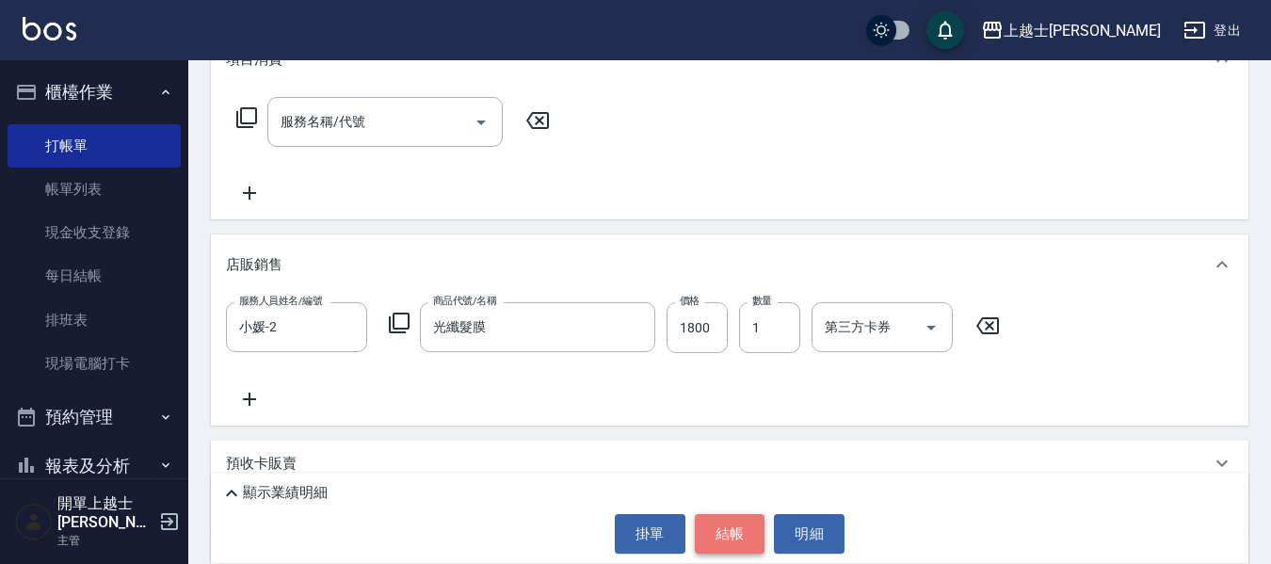
click at [737, 525] on button "結帳" at bounding box center [730, 534] width 71 height 40
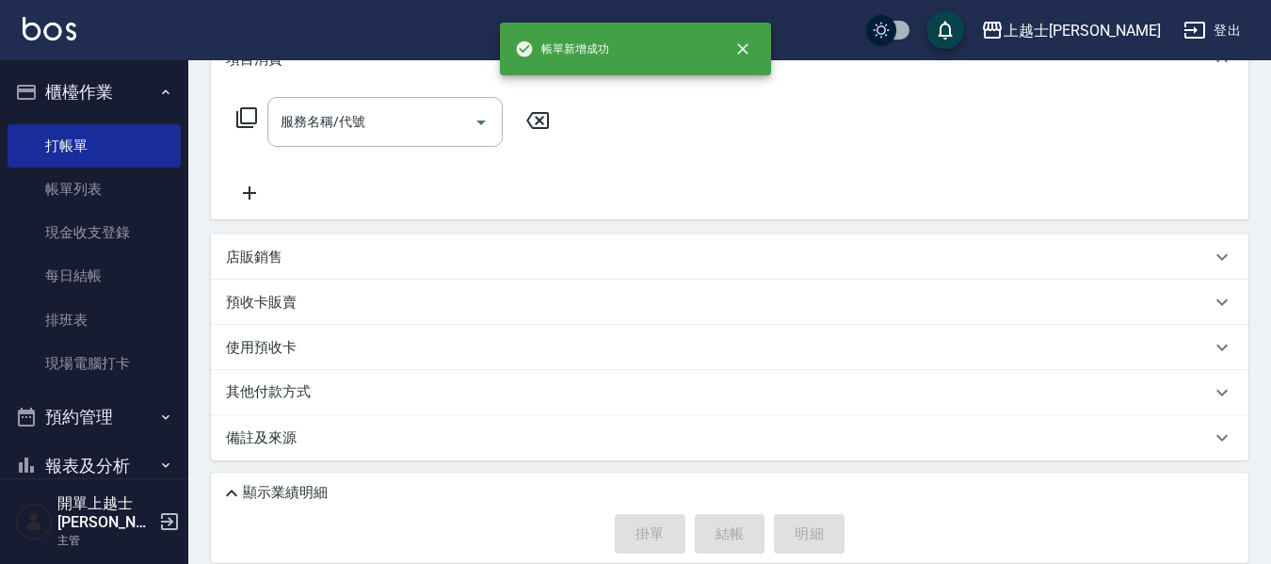
scroll to position [0, 0]
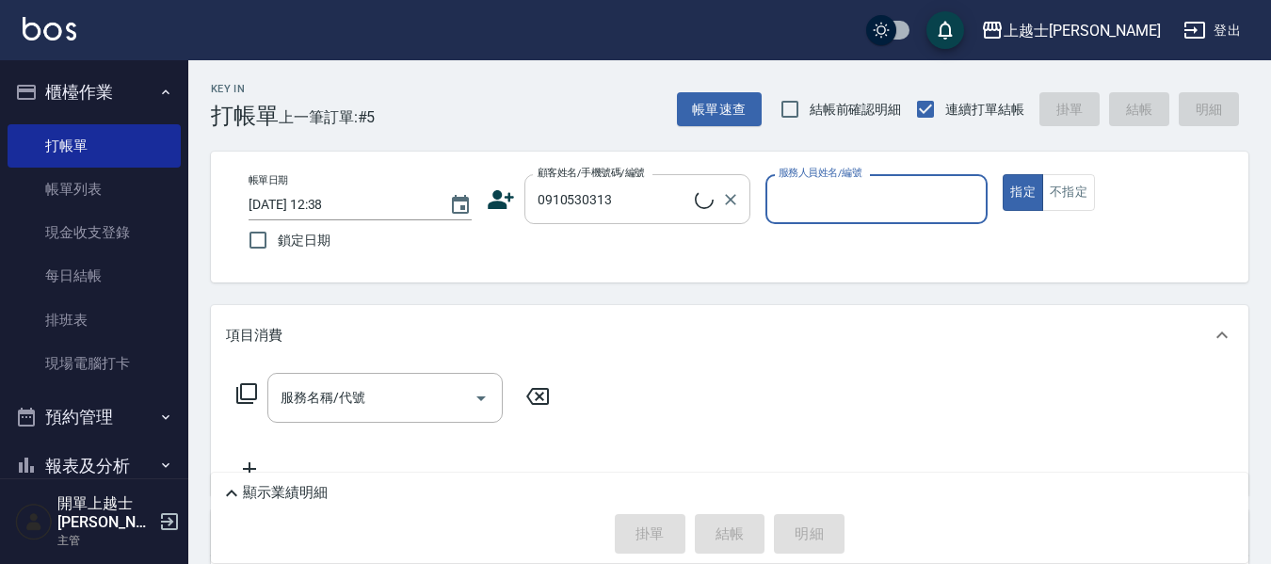
type input "[PERSON_NAME]/0910530313/2"
type input "小媛-2"
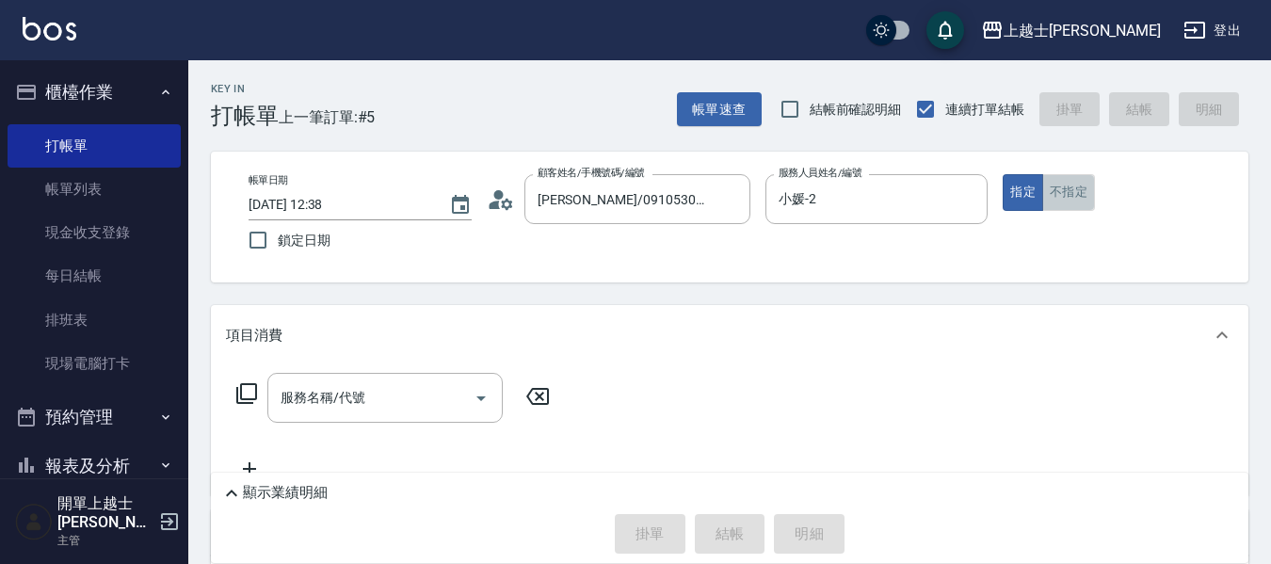
click at [1074, 198] on button "不指定" at bounding box center [1069, 192] width 53 height 37
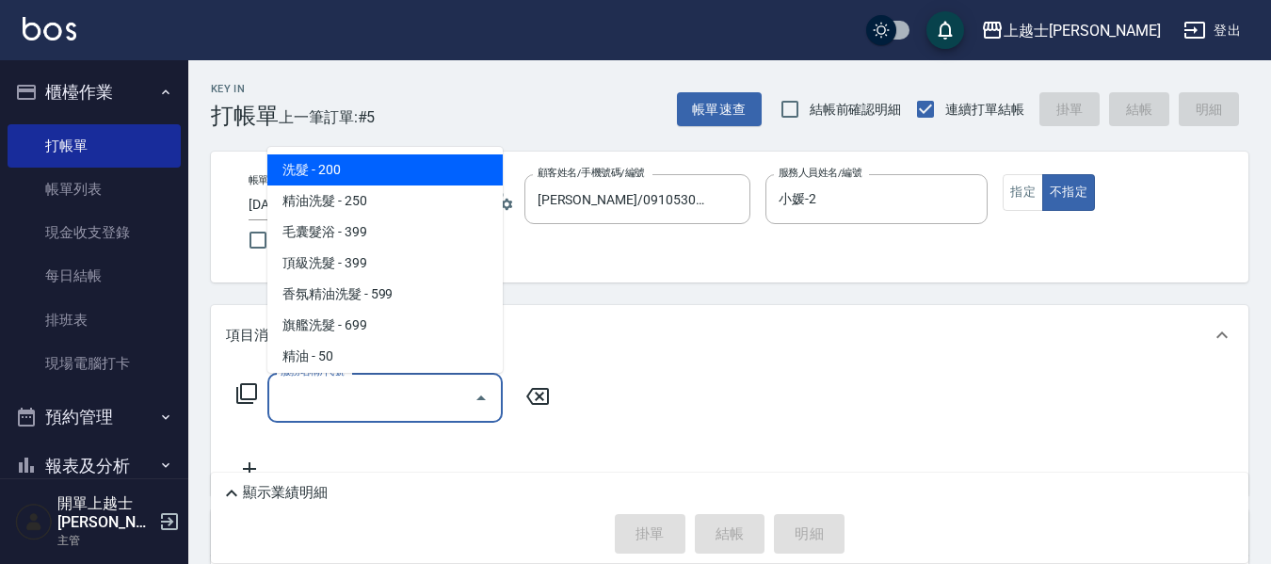
drag, startPoint x: 388, startPoint y: 393, endPoint x: 405, endPoint y: 382, distance: 19.9
click at [405, 382] on input "服務名稱/代號" at bounding box center [371, 397] width 190 height 33
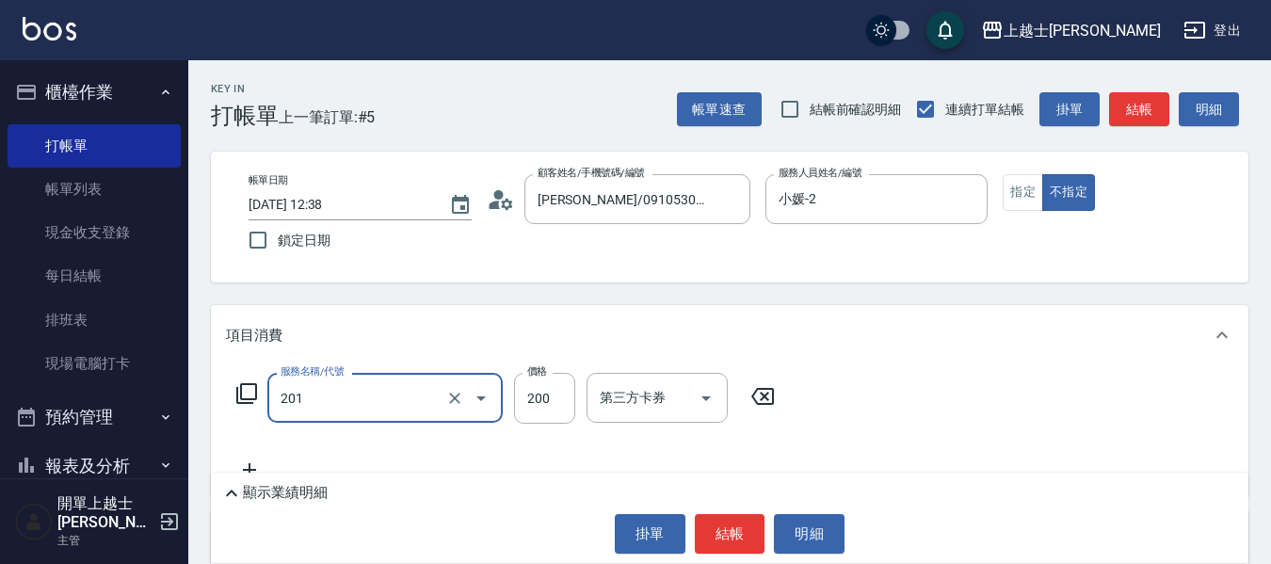
type input "B級單剪(201)"
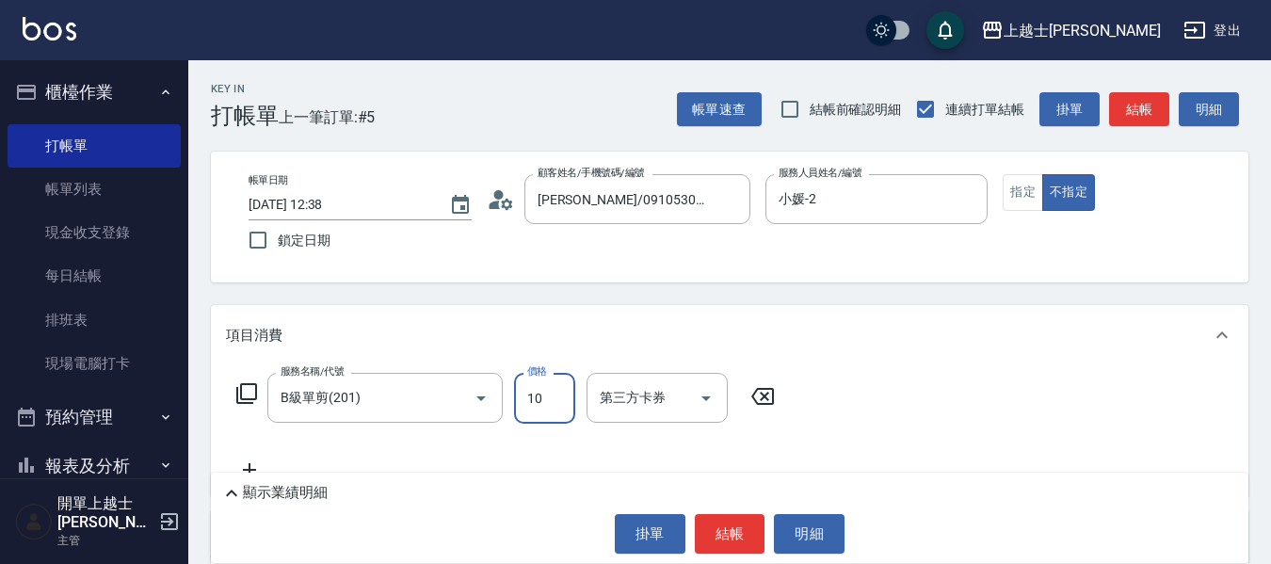
type input "100"
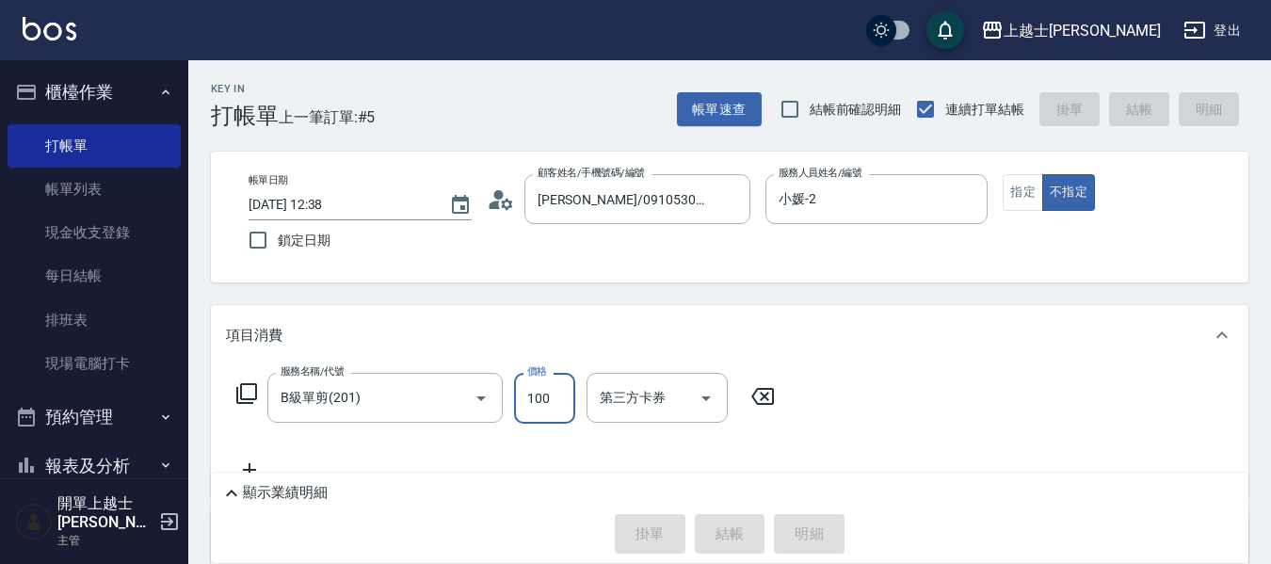
type input "[DATE] 12:39"
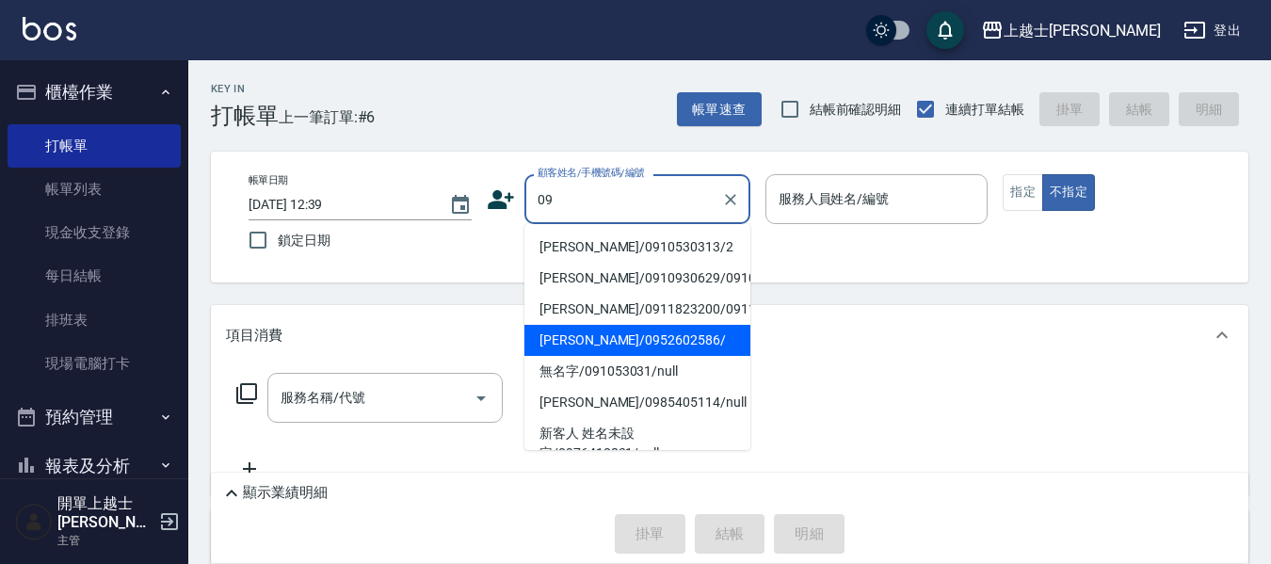
type input "[PERSON_NAME]/0952602586/"
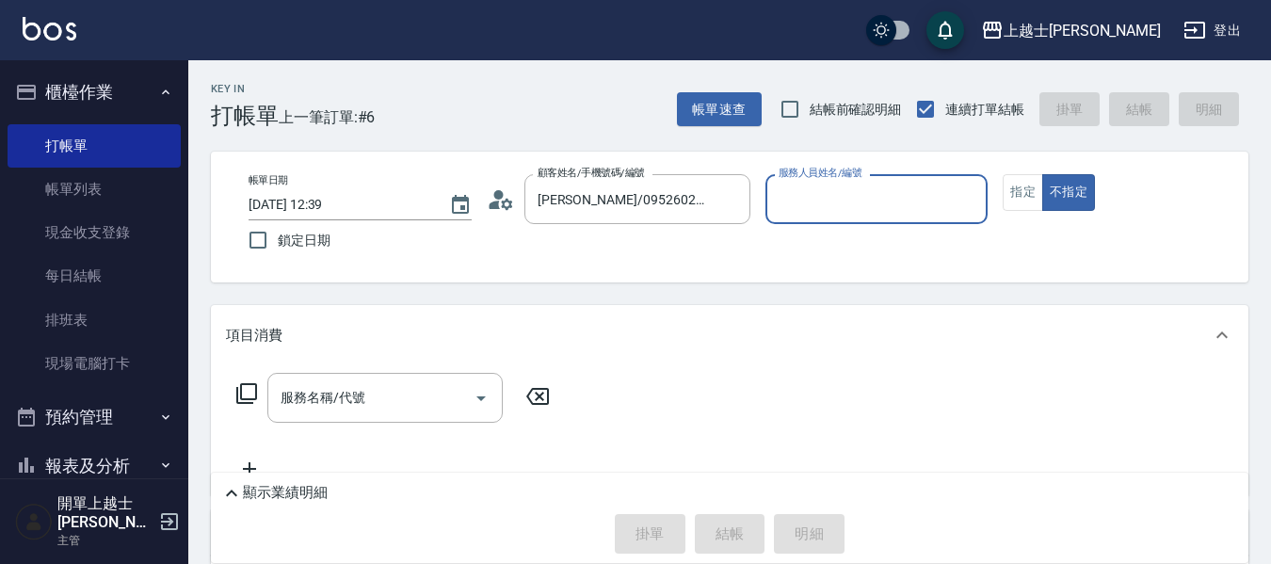
type input "[PERSON_NAME]-12"
click at [1043, 174] on button "不指定" at bounding box center [1069, 192] width 53 height 37
type button "false"
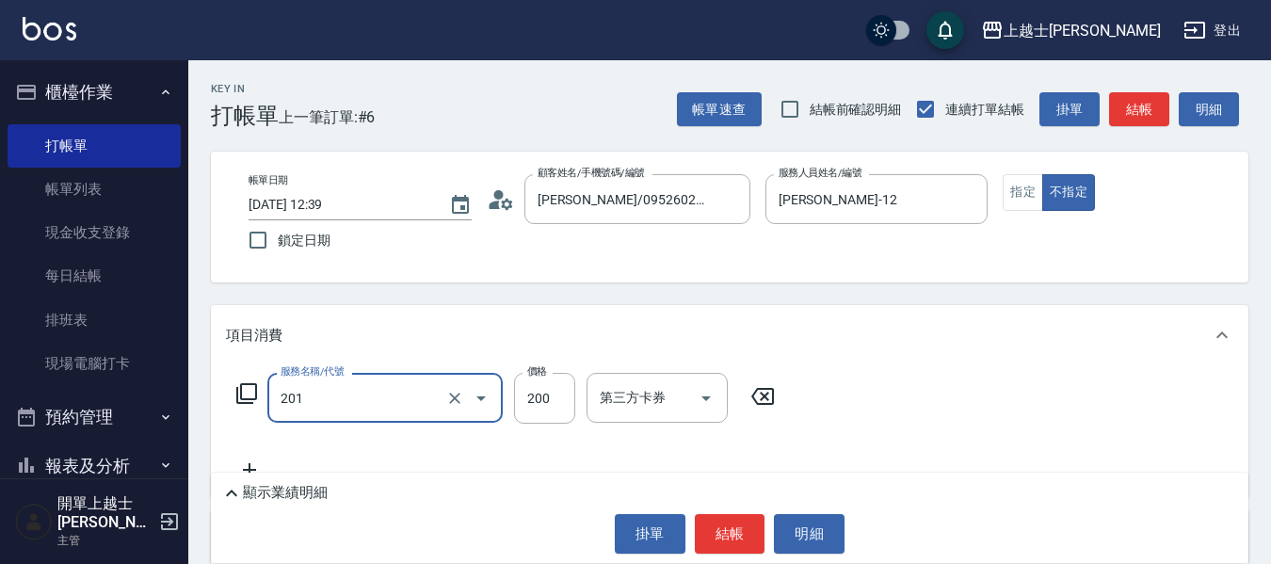
type input "B級單剪(201)"
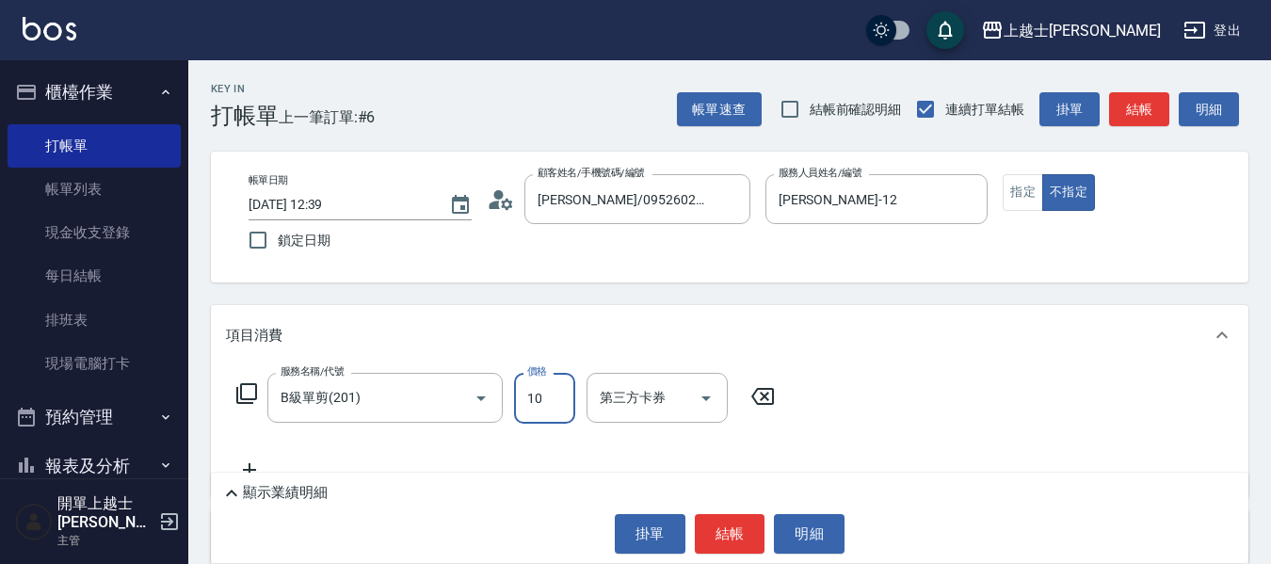
type input "100"
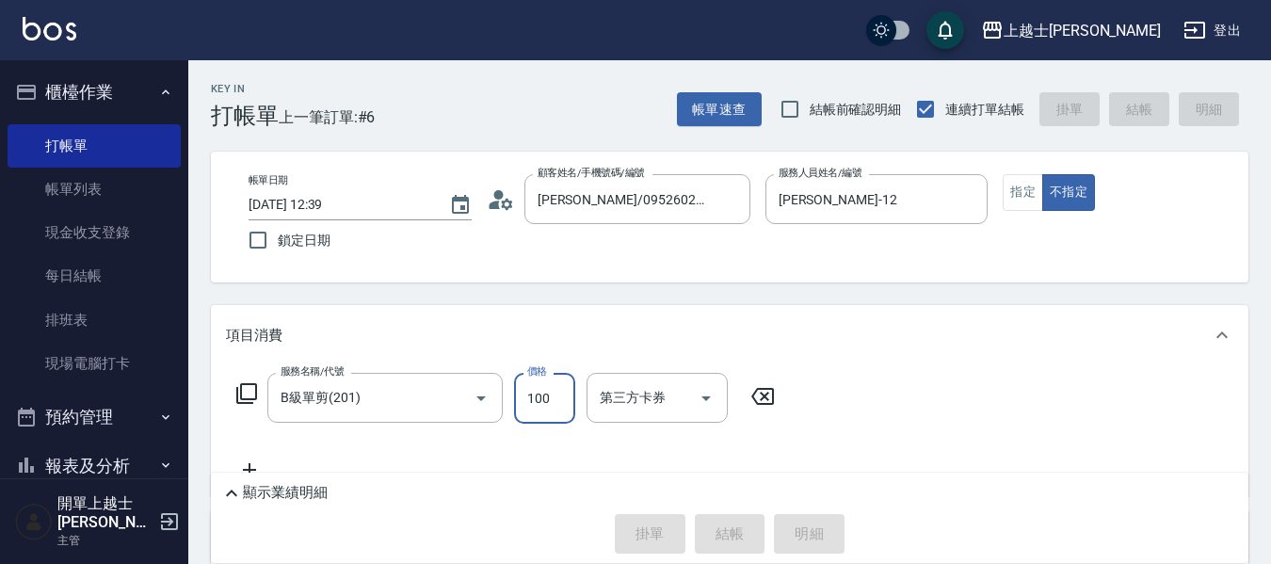
type input "[DATE] 12:40"
